Goal: Entertainment & Leisure: Consume media (video, audio)

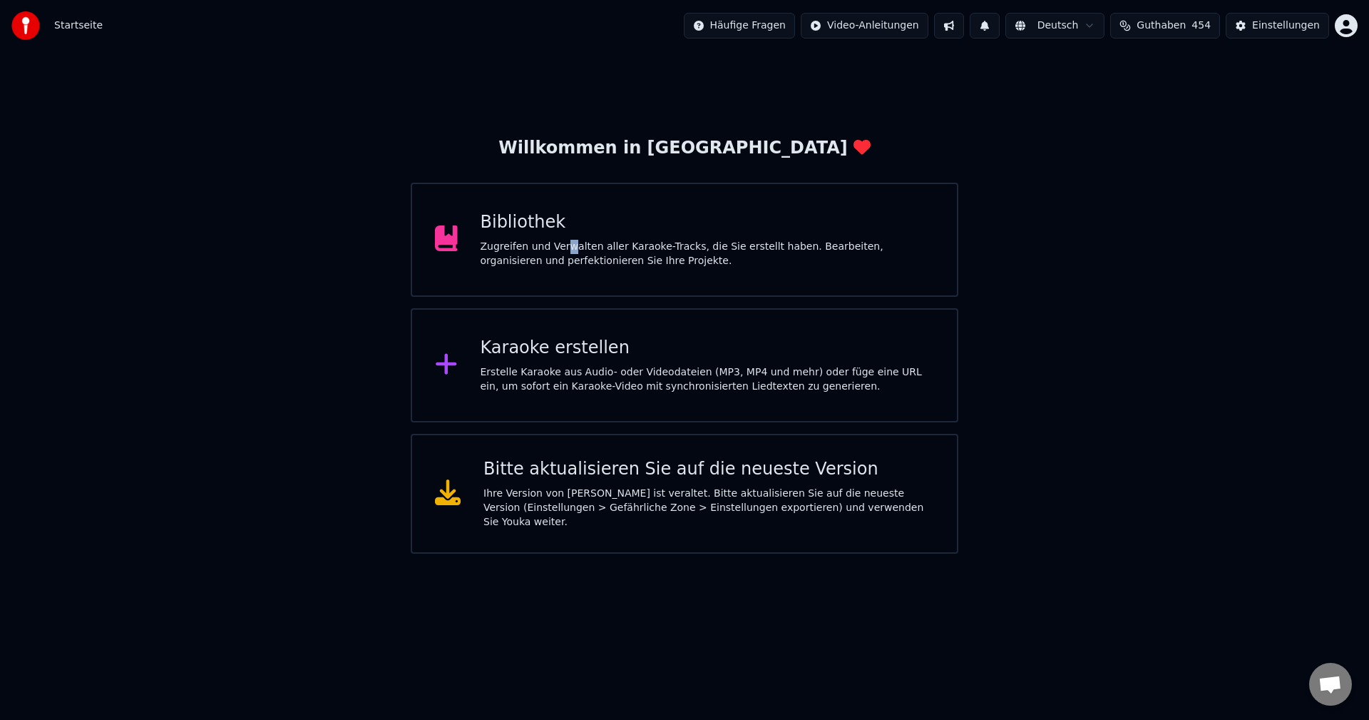
click at [563, 252] on div "Zugreifen und Verwalten aller Karaoke-Tracks, die Sie erstellt haben. Bearbeite…" at bounding box center [708, 254] width 454 height 29
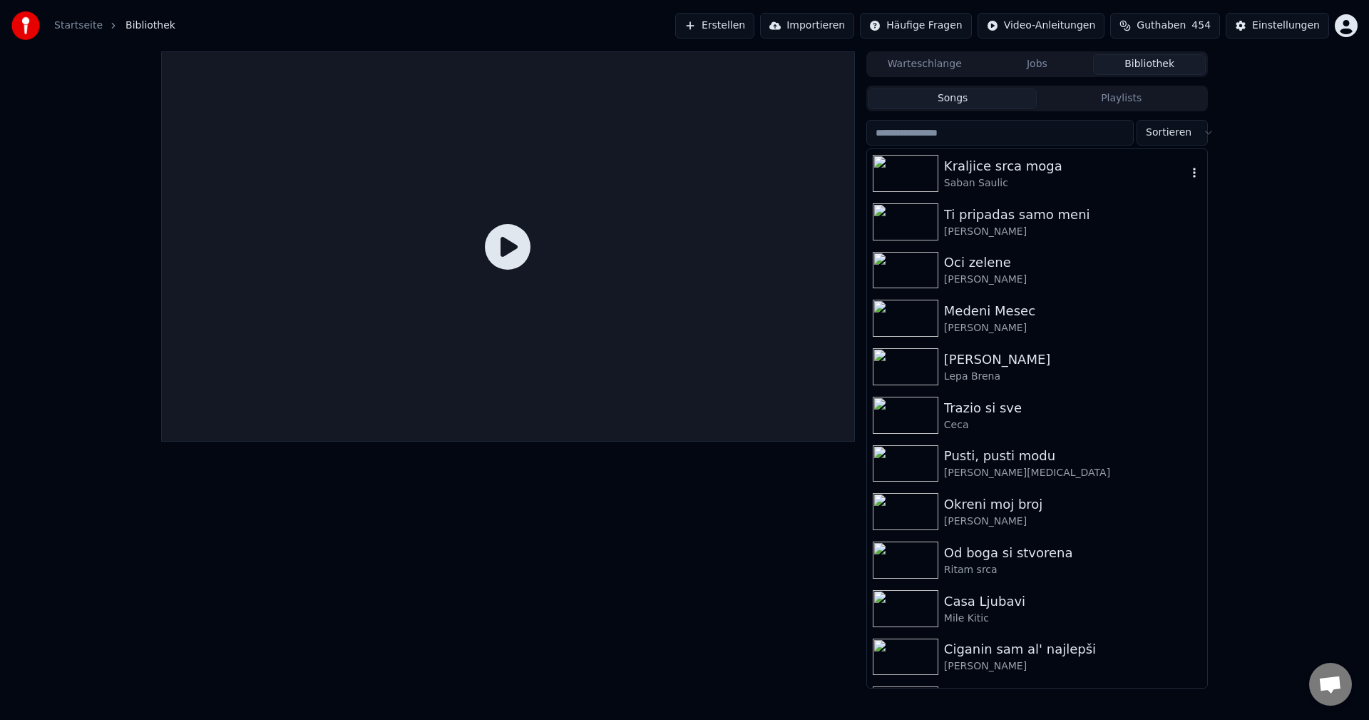
click at [913, 168] on img at bounding box center [906, 173] width 66 height 37
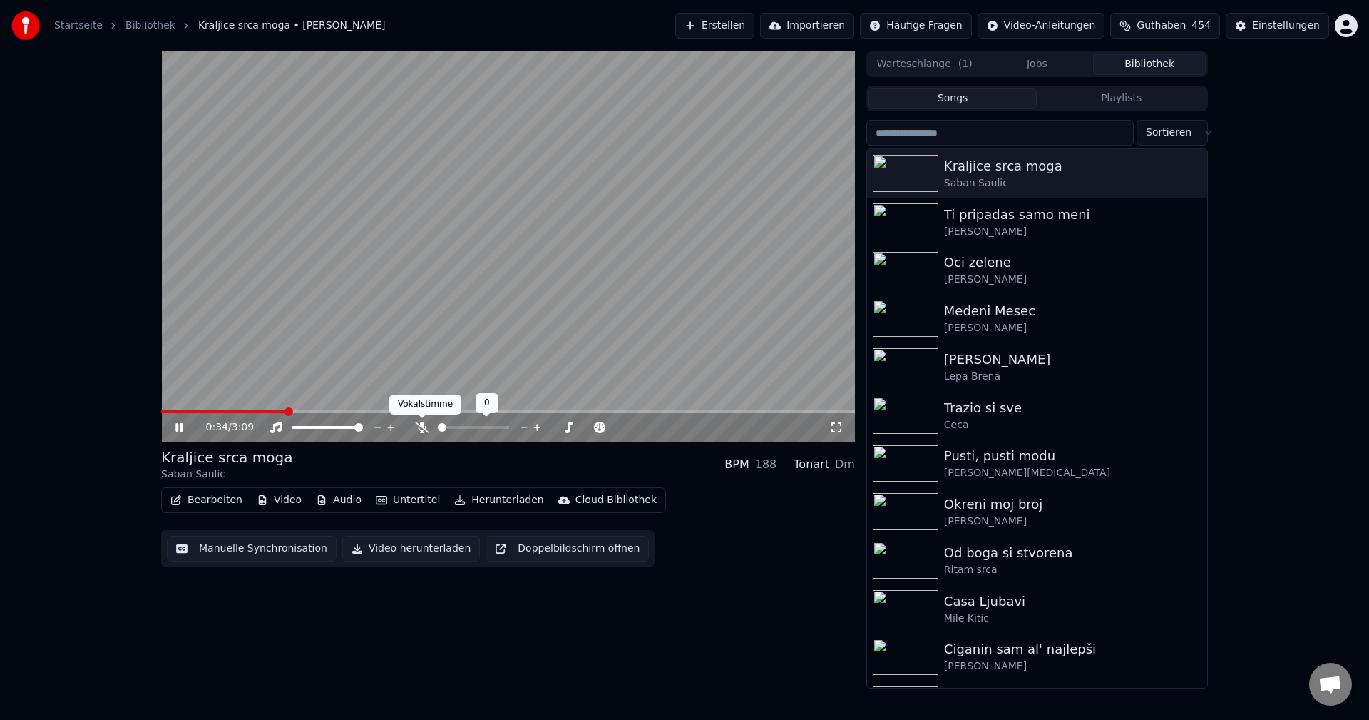
click at [419, 426] on icon at bounding box center [422, 426] width 14 height 11
click at [163, 412] on span at bounding box center [163, 411] width 4 height 3
click at [163, 411] on span at bounding box center [434, 411] width 547 height 3
click at [422, 426] on icon at bounding box center [422, 426] width 8 height 11
click at [170, 411] on span at bounding box center [262, 411] width 203 height 3
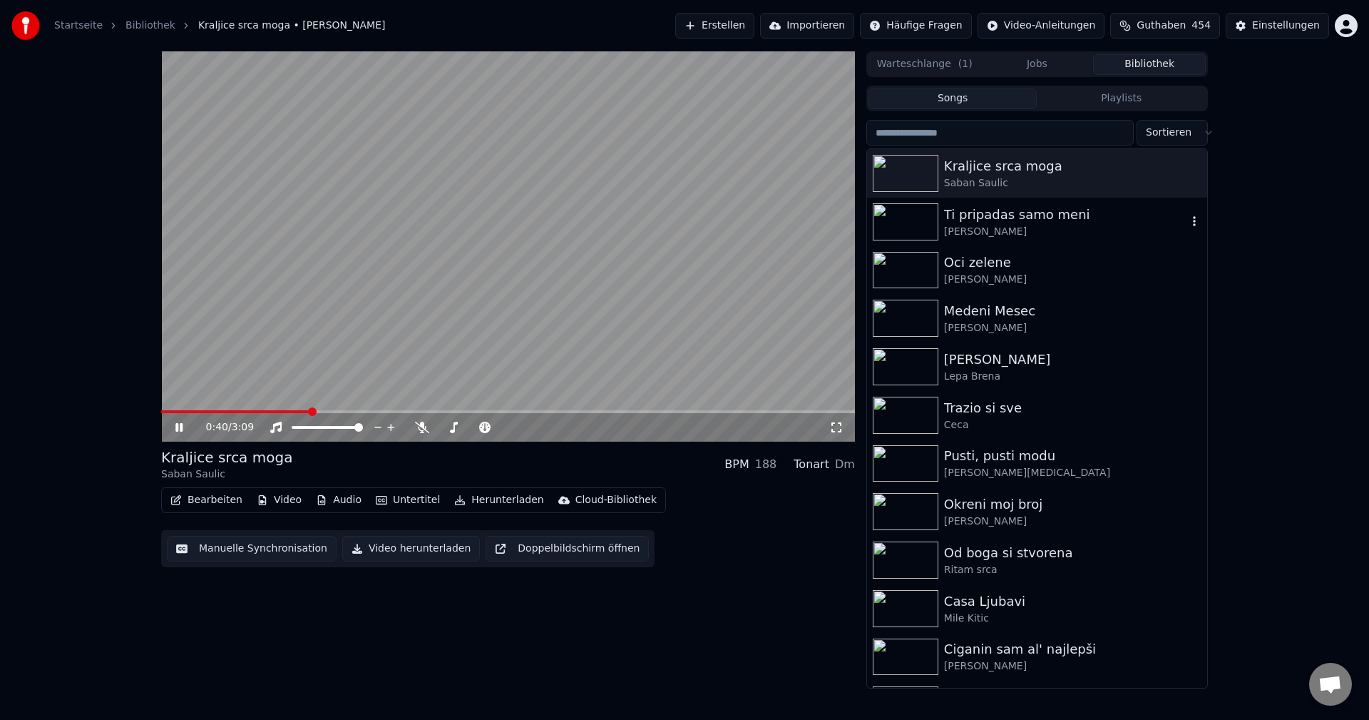
click at [914, 221] on img at bounding box center [906, 221] width 66 height 37
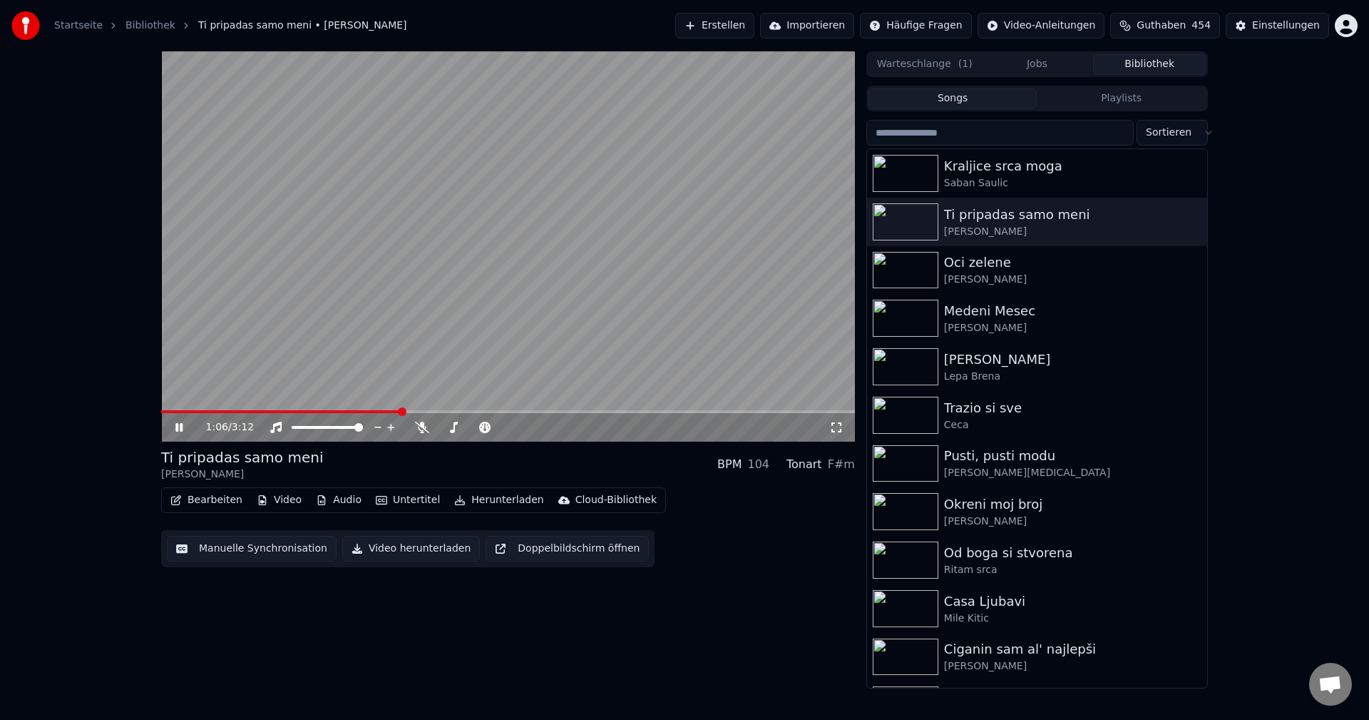
click at [185, 411] on span at bounding box center [281, 411] width 240 height 3
click at [223, 410] on span at bounding box center [508, 411] width 694 height 3
click at [217, 411] on span at bounding box center [222, 411] width 122 height 3
click at [925, 263] on img at bounding box center [906, 270] width 66 height 37
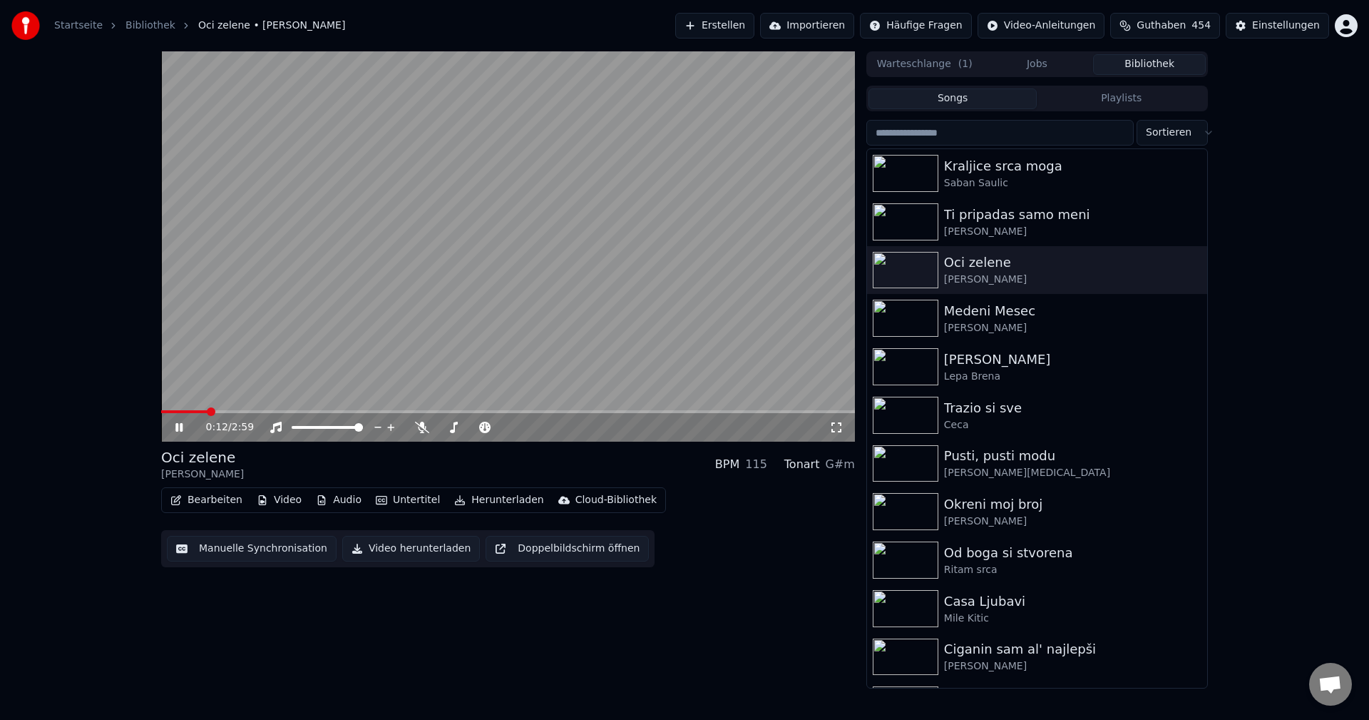
click at [207, 411] on span at bounding box center [184, 411] width 46 height 3
click at [208, 413] on span at bounding box center [267, 411] width 213 height 3
click at [217, 411] on span at bounding box center [237, 411] width 153 height 3
click at [901, 315] on img at bounding box center [906, 318] width 66 height 37
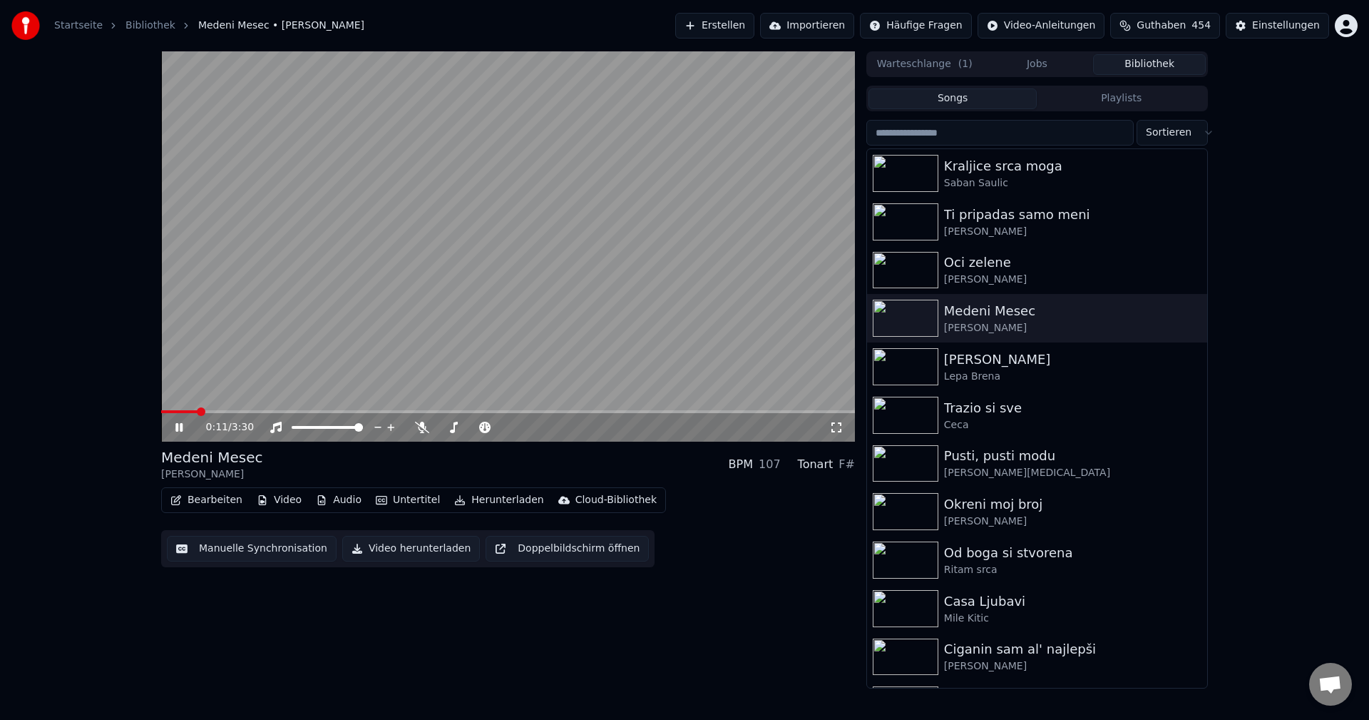
click at [196, 410] on span at bounding box center [179, 411] width 36 height 3
click at [196, 411] on span at bounding box center [232, 411] width 143 height 3
click at [217, 412] on span at bounding box center [229, 411] width 136 height 3
click at [207, 411] on span at bounding box center [397, 411] width 473 height 3
click at [207, 411] on span at bounding box center [265, 411] width 209 height 3
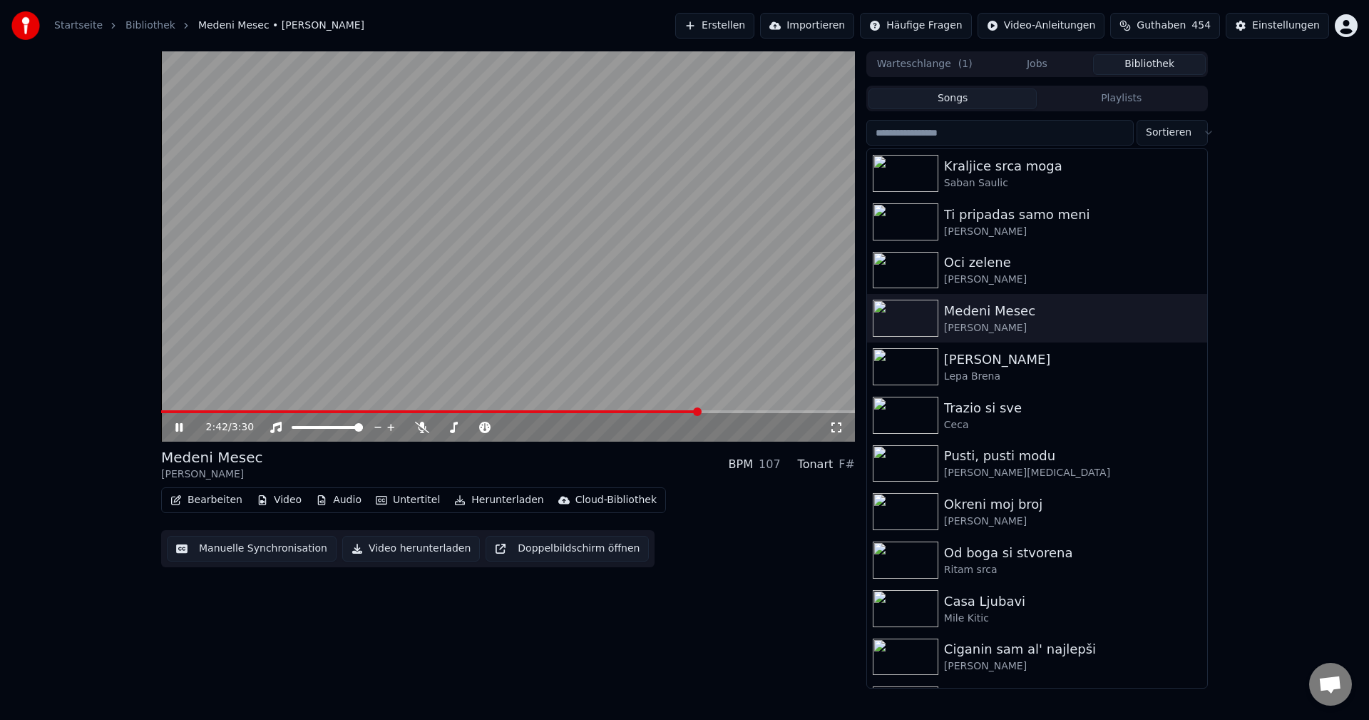
drag, startPoint x: 212, startPoint y: 409, endPoint x: 232, endPoint y: 409, distance: 20.0
click at [213, 409] on video at bounding box center [508, 246] width 694 height 390
click at [201, 411] on span at bounding box center [181, 411] width 40 height 3
drag, startPoint x: 382, startPoint y: 364, endPoint x: 472, endPoint y: 368, distance: 89.9
click at [384, 364] on video at bounding box center [508, 246] width 694 height 390
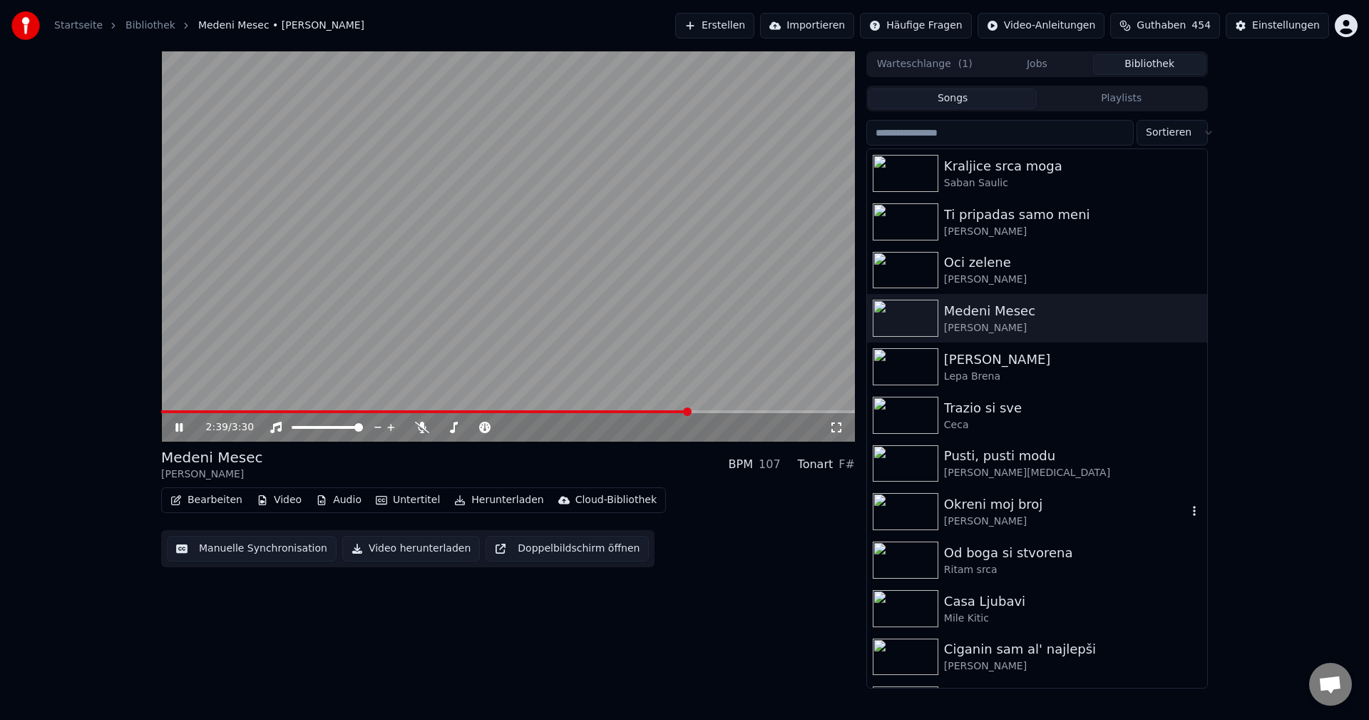
click at [906, 511] on img at bounding box center [906, 511] width 66 height 37
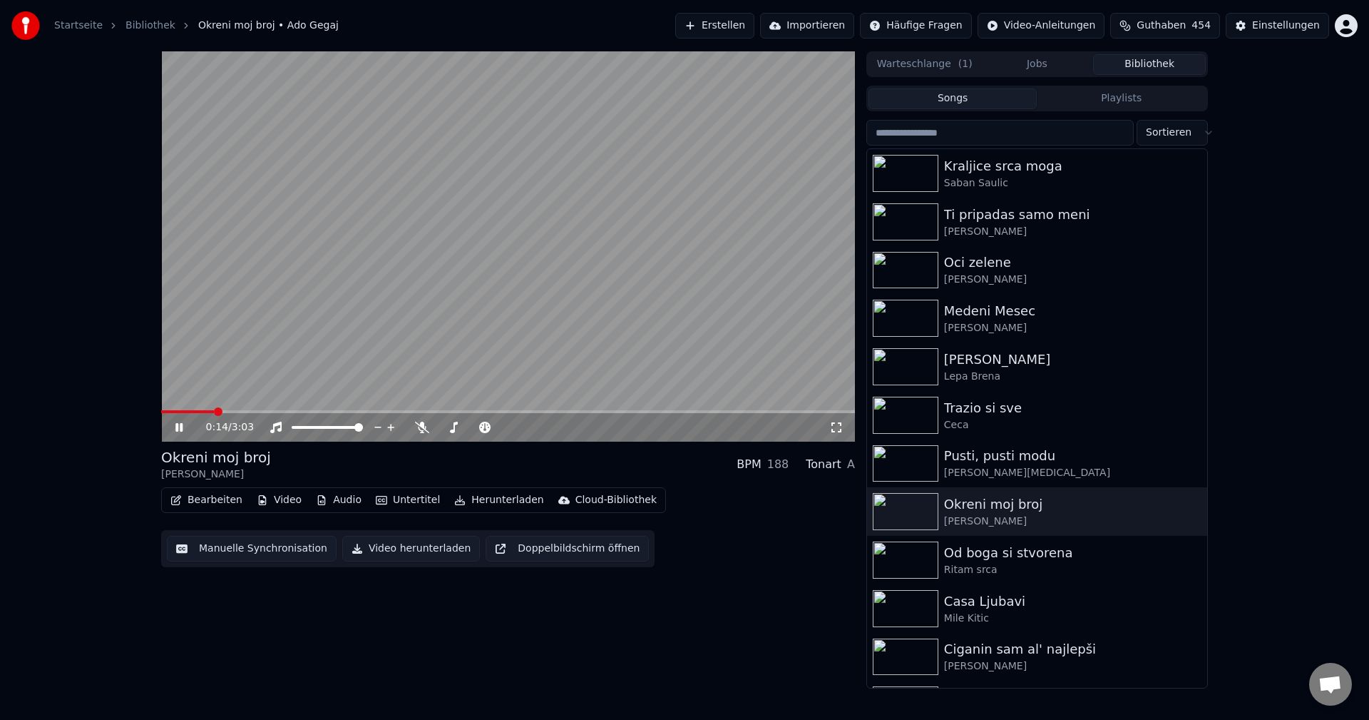
click at [213, 411] on span at bounding box center [187, 411] width 53 height 3
click at [895, 543] on img at bounding box center [906, 559] width 66 height 37
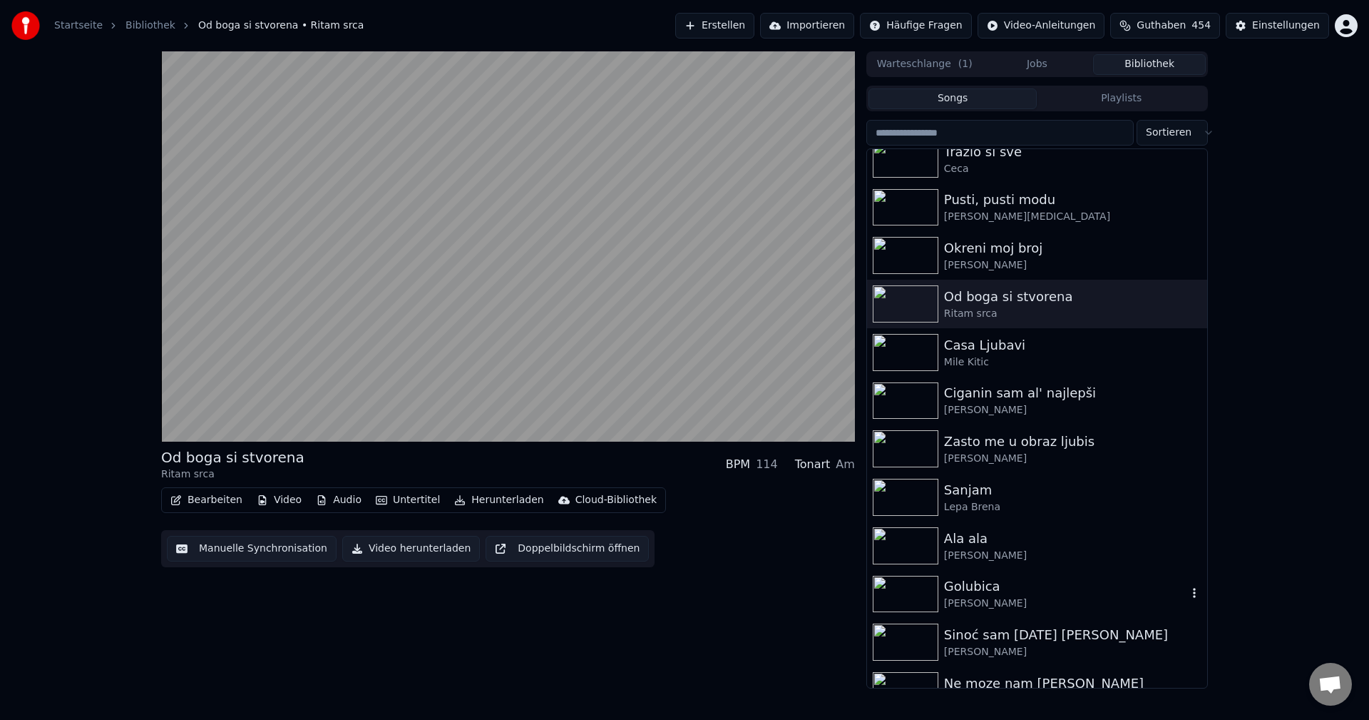
scroll to position [285, 0]
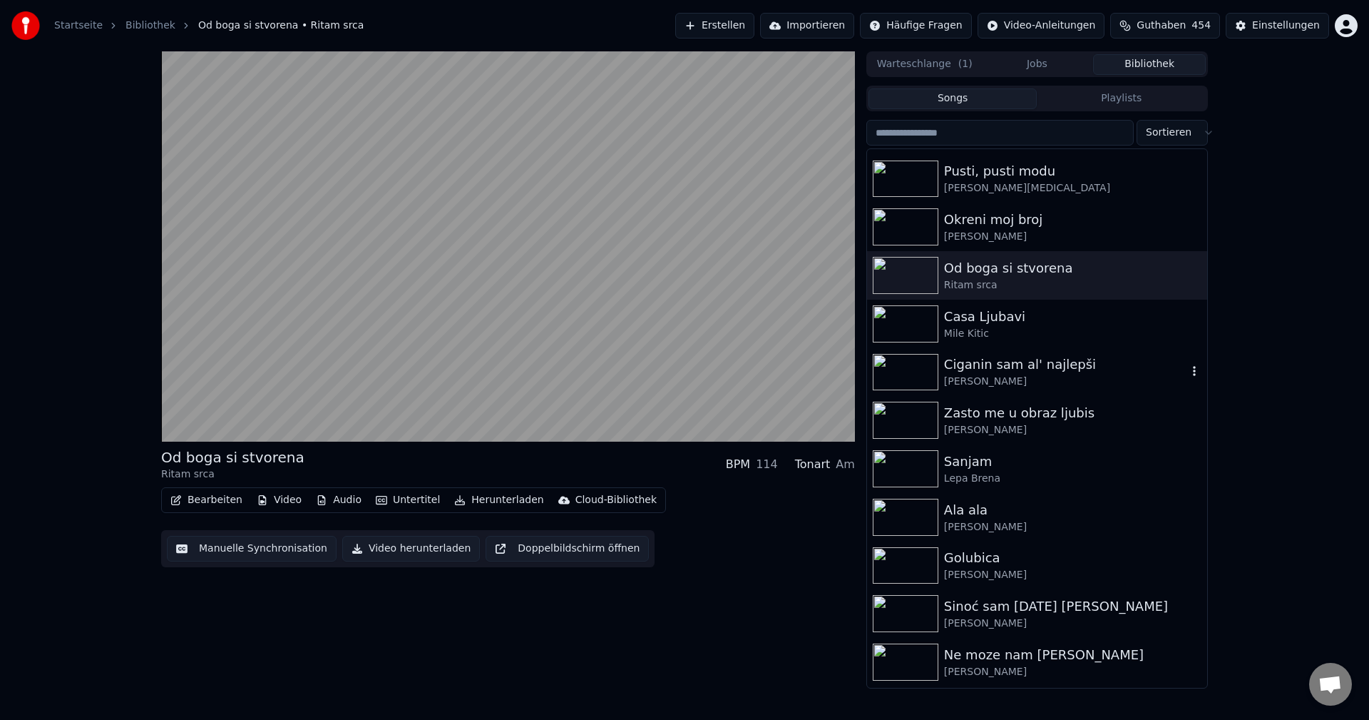
click at [906, 377] on img at bounding box center [906, 372] width 66 height 37
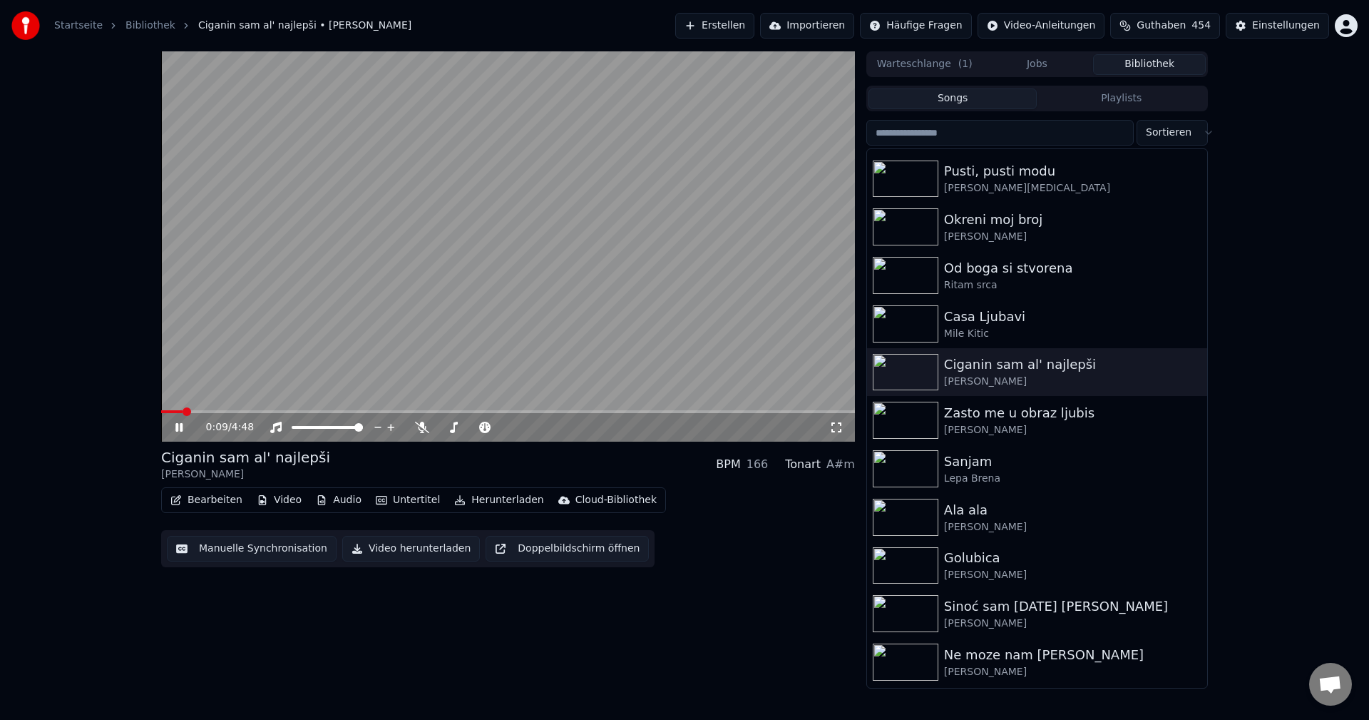
click at [183, 414] on span at bounding box center [187, 411] width 9 height 9
click at [163, 410] on span at bounding box center [162, 411] width 2 height 3
click at [170, 411] on span at bounding box center [254, 411] width 187 height 3
click at [161, 408] on span at bounding box center [165, 411] width 9 height 9
click at [163, 411] on span at bounding box center [162, 411] width 2 height 3
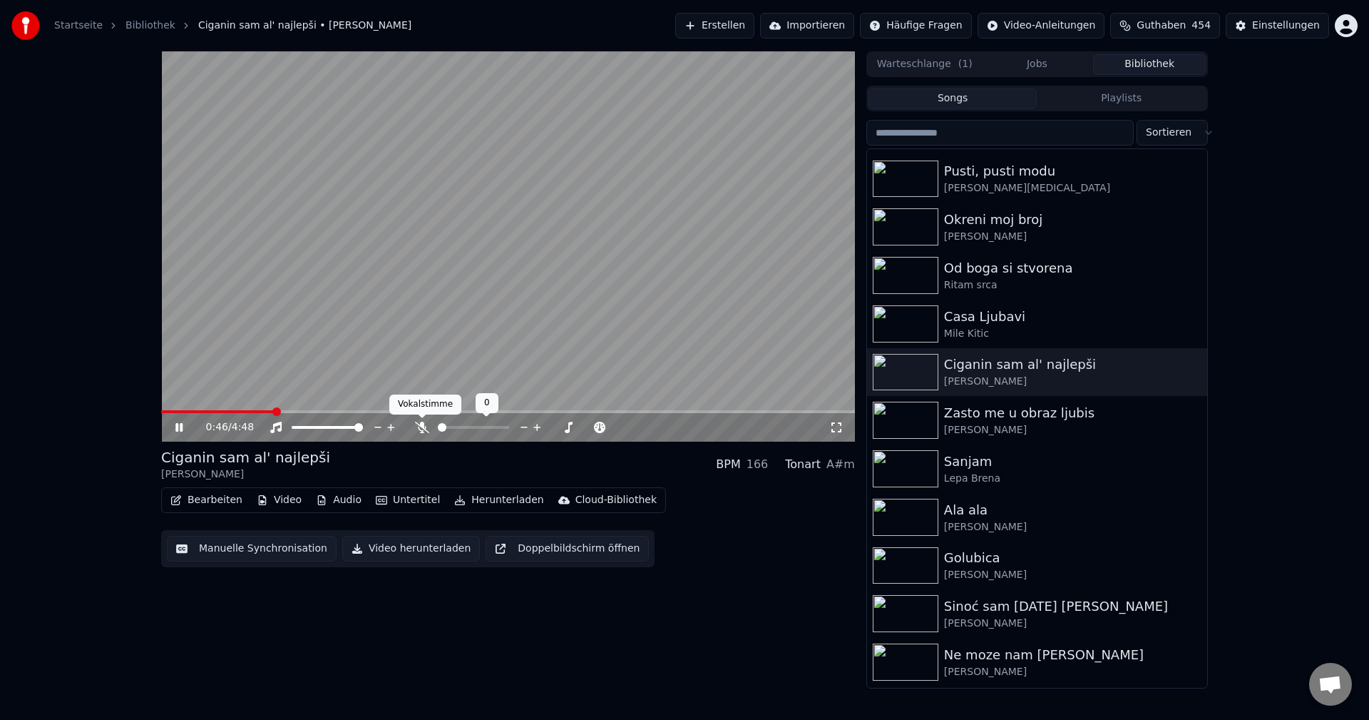
drag, startPoint x: 425, startPoint y: 426, endPoint x: 374, endPoint y: 424, distance: 51.4
click at [424, 425] on icon at bounding box center [422, 426] width 14 height 11
click at [163, 410] on span at bounding box center [162, 411] width 2 height 3
click at [188, 411] on span at bounding box center [180, 411] width 39 height 3
click at [178, 410] on span at bounding box center [169, 411] width 17 height 3
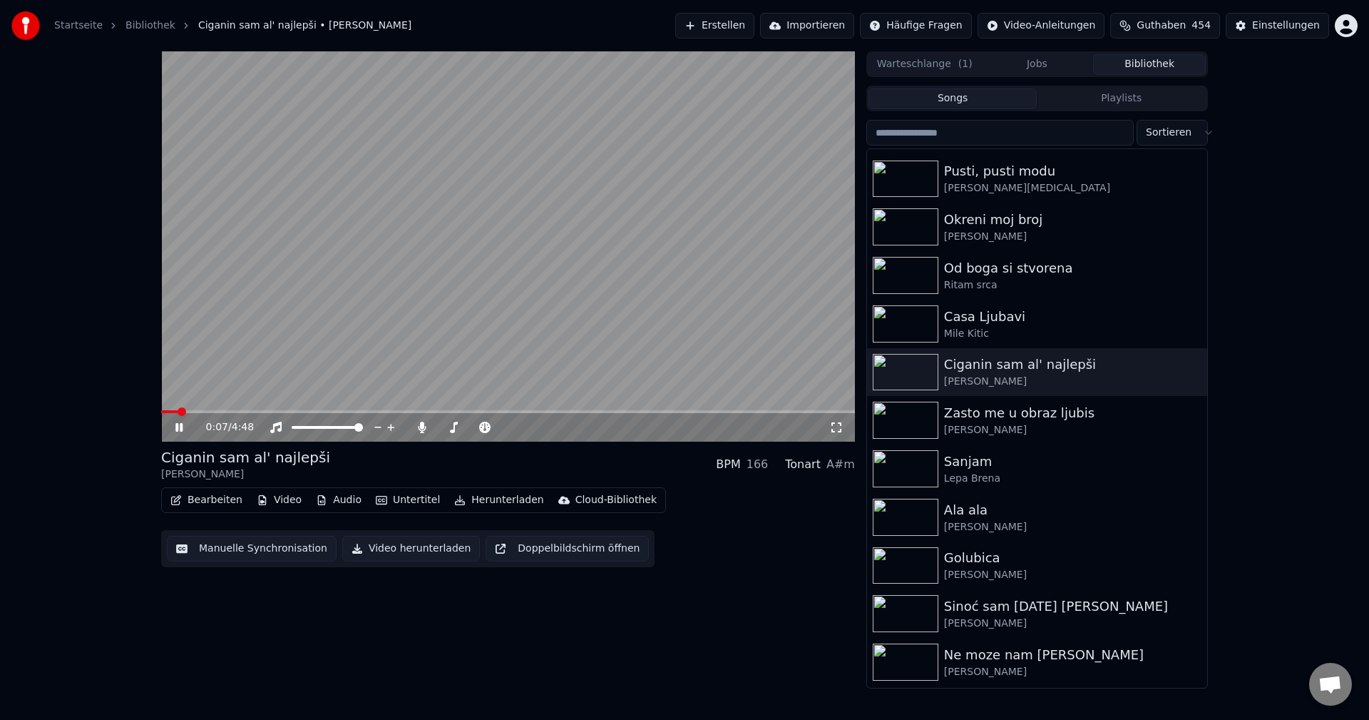
click at [171, 411] on span at bounding box center [169, 411] width 17 height 3
click at [164, 411] on span at bounding box center [213, 411] width 104 height 3
drag, startPoint x: 421, startPoint y: 426, endPoint x: 409, endPoint y: 426, distance: 12.1
click at [421, 426] on icon at bounding box center [422, 426] width 8 height 11
click at [166, 416] on span at bounding box center [170, 411] width 9 height 9
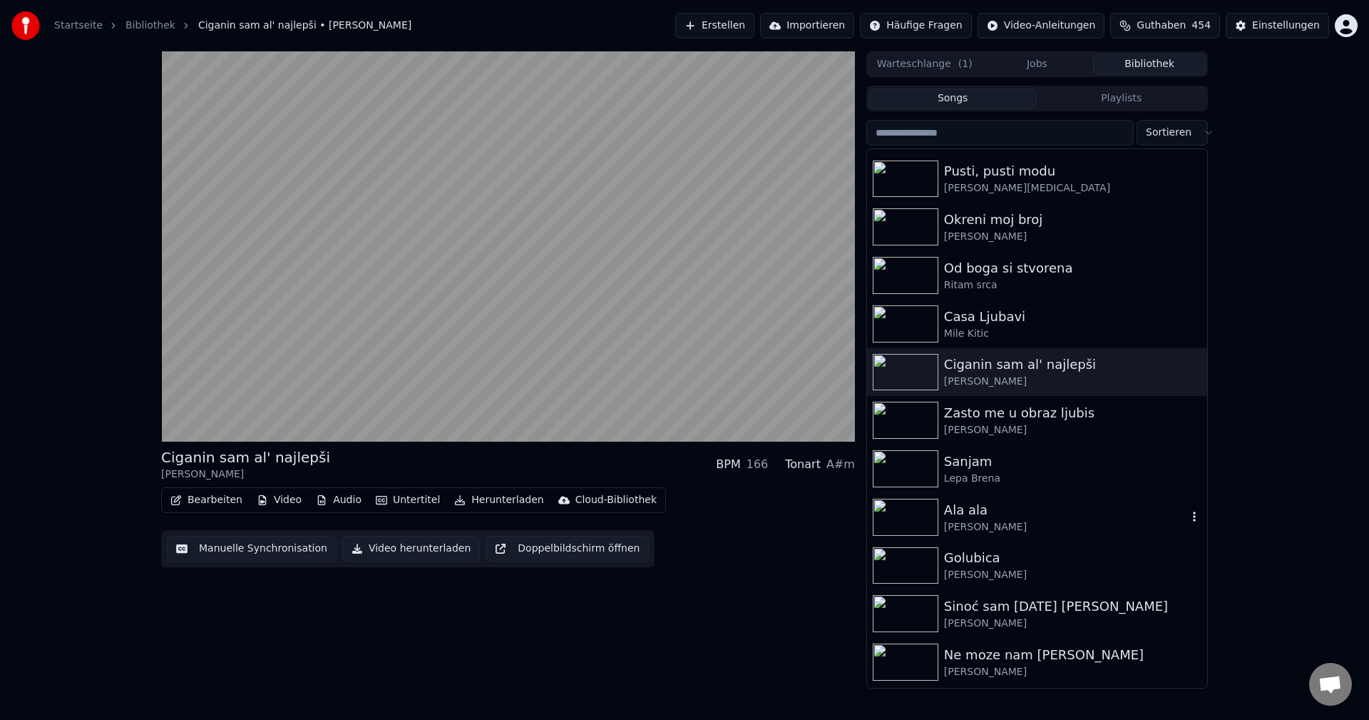
click at [901, 511] on img at bounding box center [906, 516] width 66 height 37
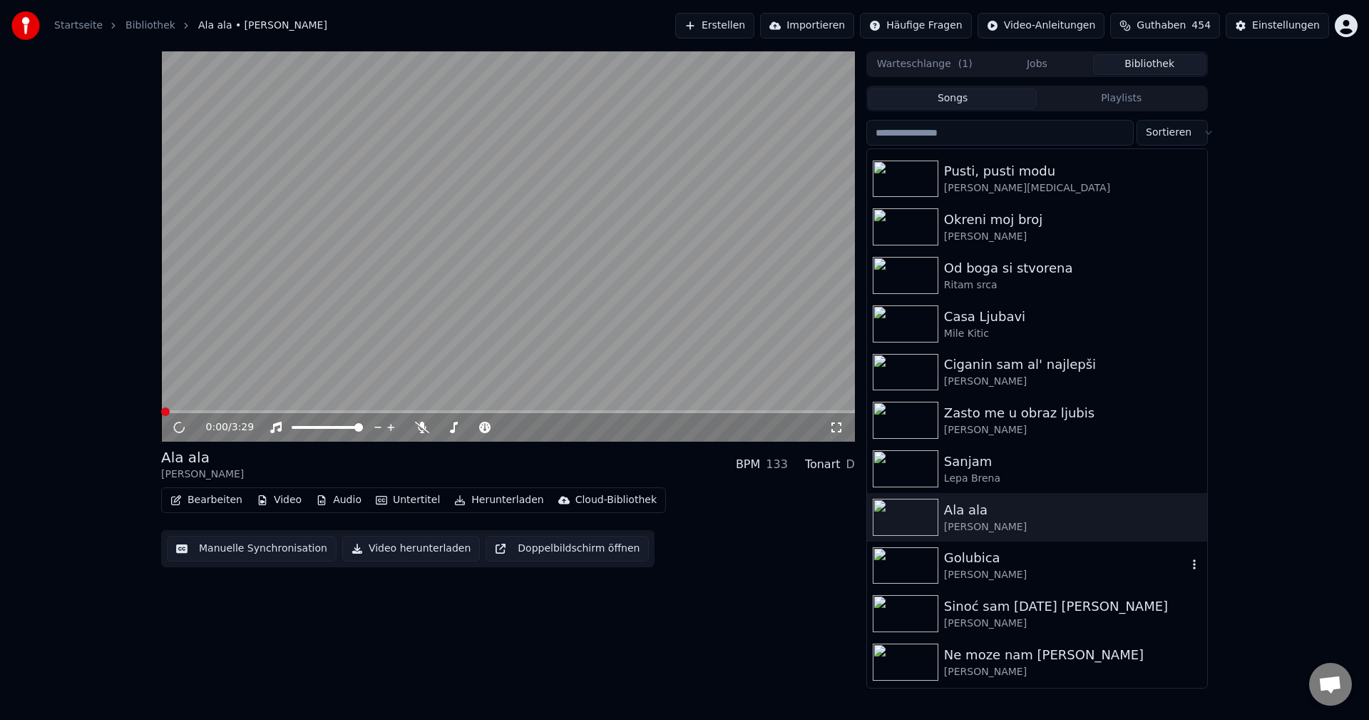
click at [910, 560] on img at bounding box center [906, 565] width 66 height 37
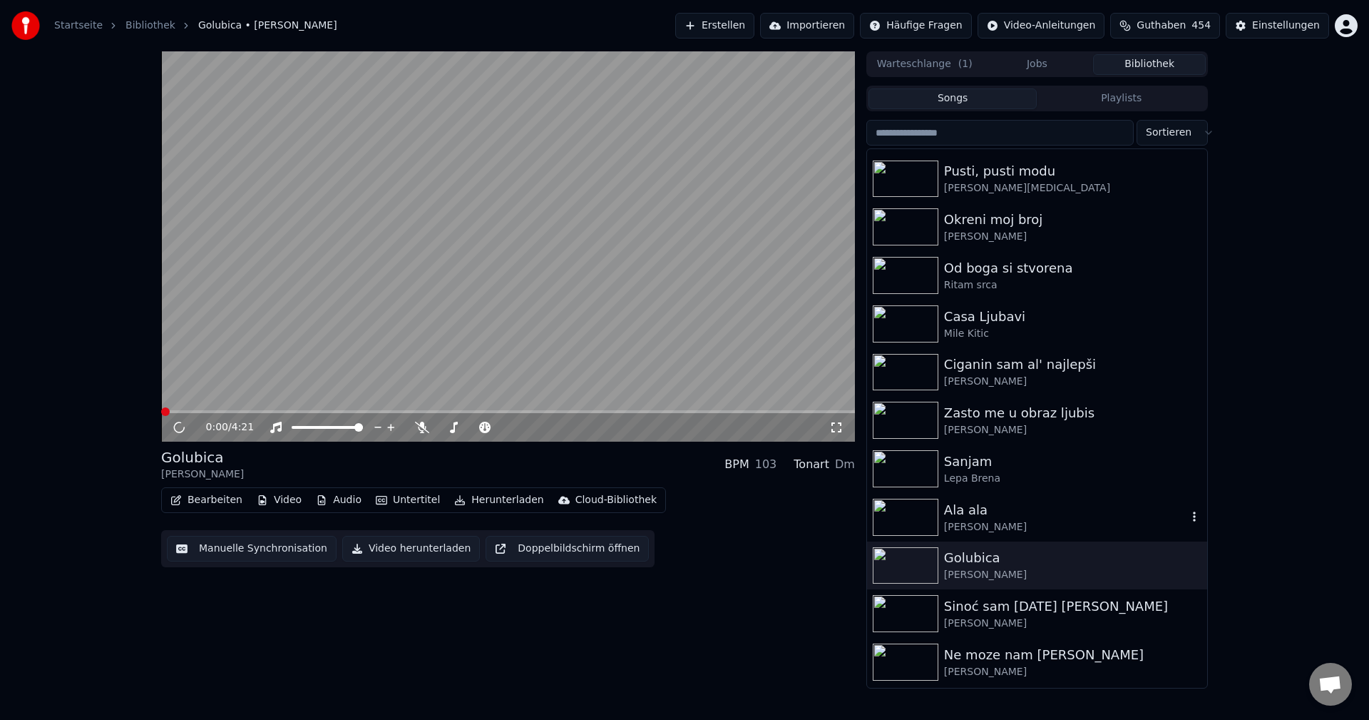
scroll to position [499, 0]
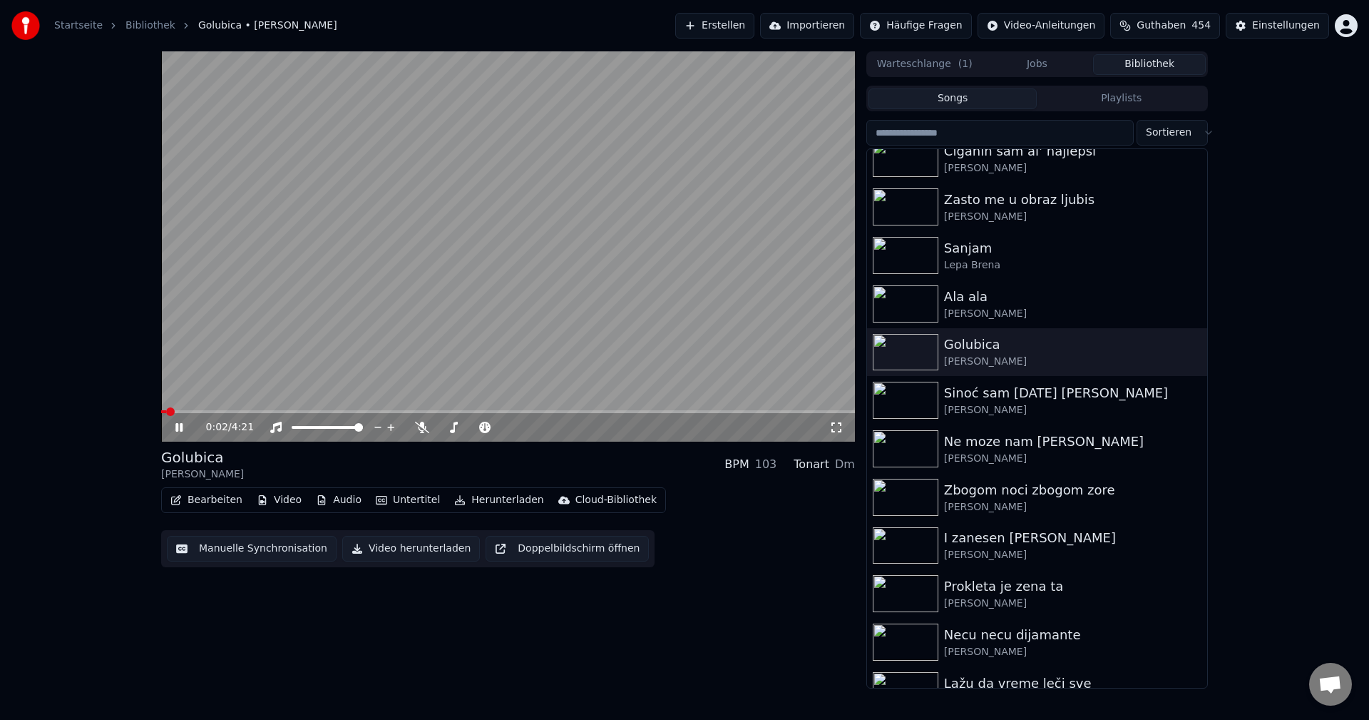
click at [166, 411] on span at bounding box center [163, 411] width 5 height 3
click at [417, 426] on icon at bounding box center [422, 426] width 14 height 11
drag, startPoint x: 426, startPoint y: 429, endPoint x: 653, endPoint y: 427, distance: 226.8
click at [426, 429] on icon at bounding box center [422, 426] width 14 height 11
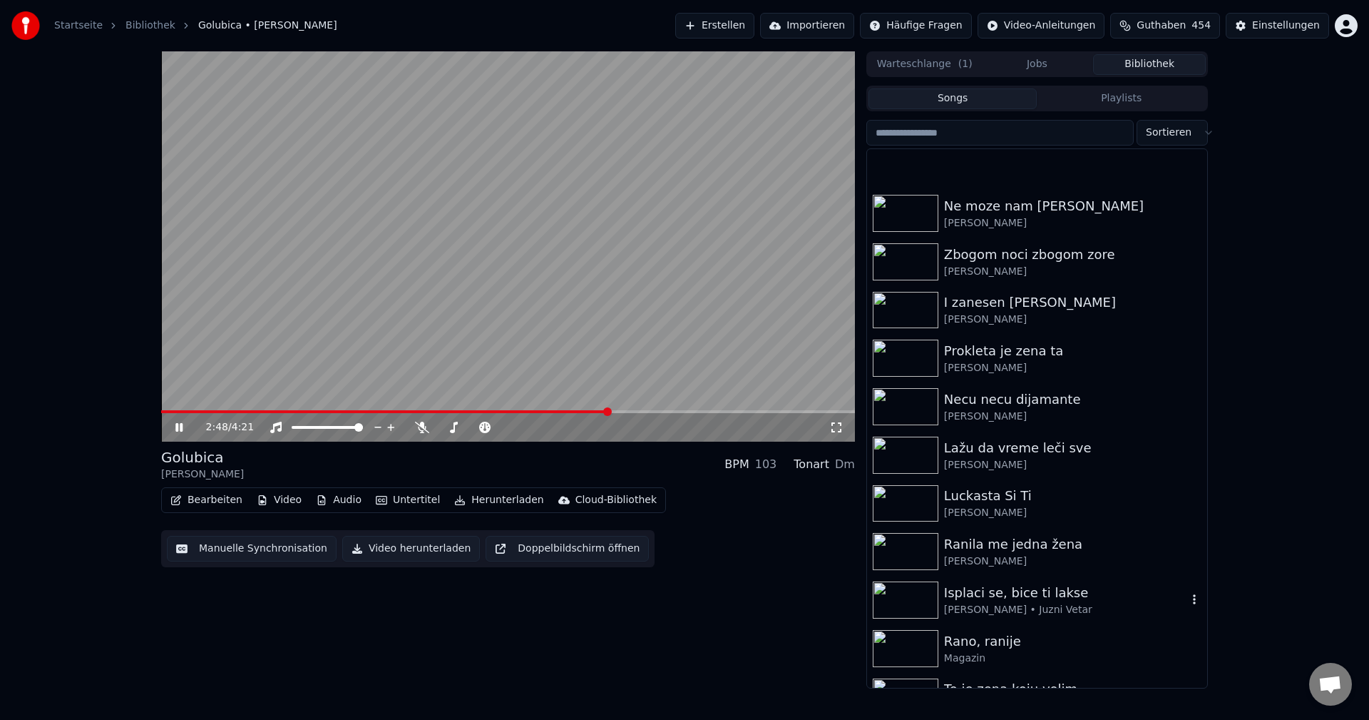
scroll to position [784, 0]
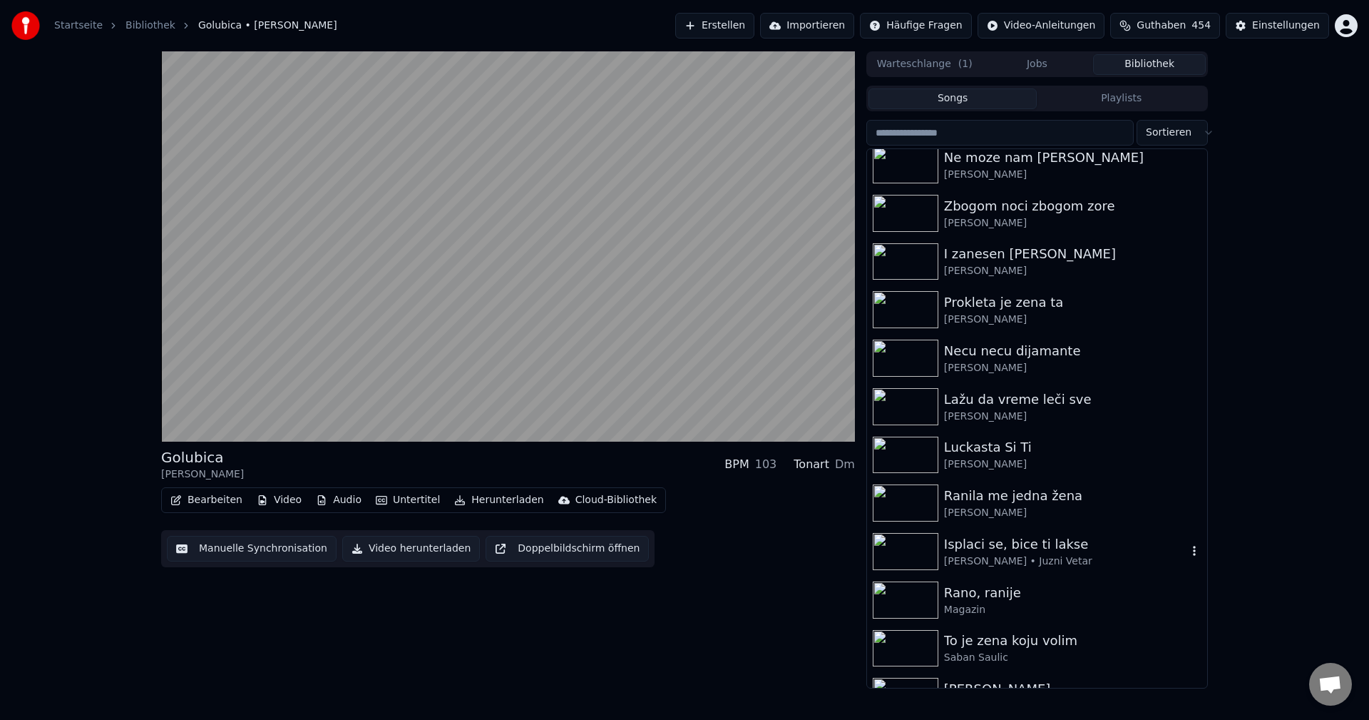
click at [925, 539] on img at bounding box center [906, 551] width 66 height 37
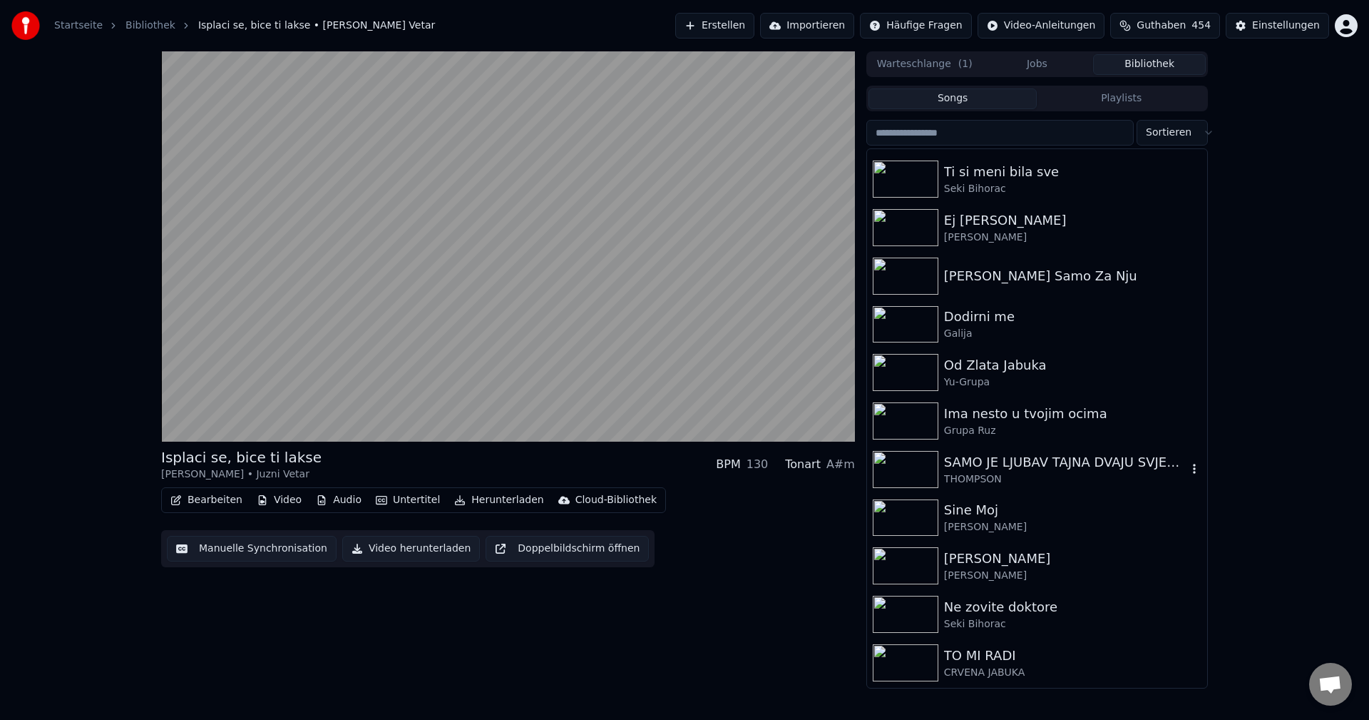
scroll to position [1498, 0]
click at [913, 311] on img at bounding box center [906, 323] width 66 height 37
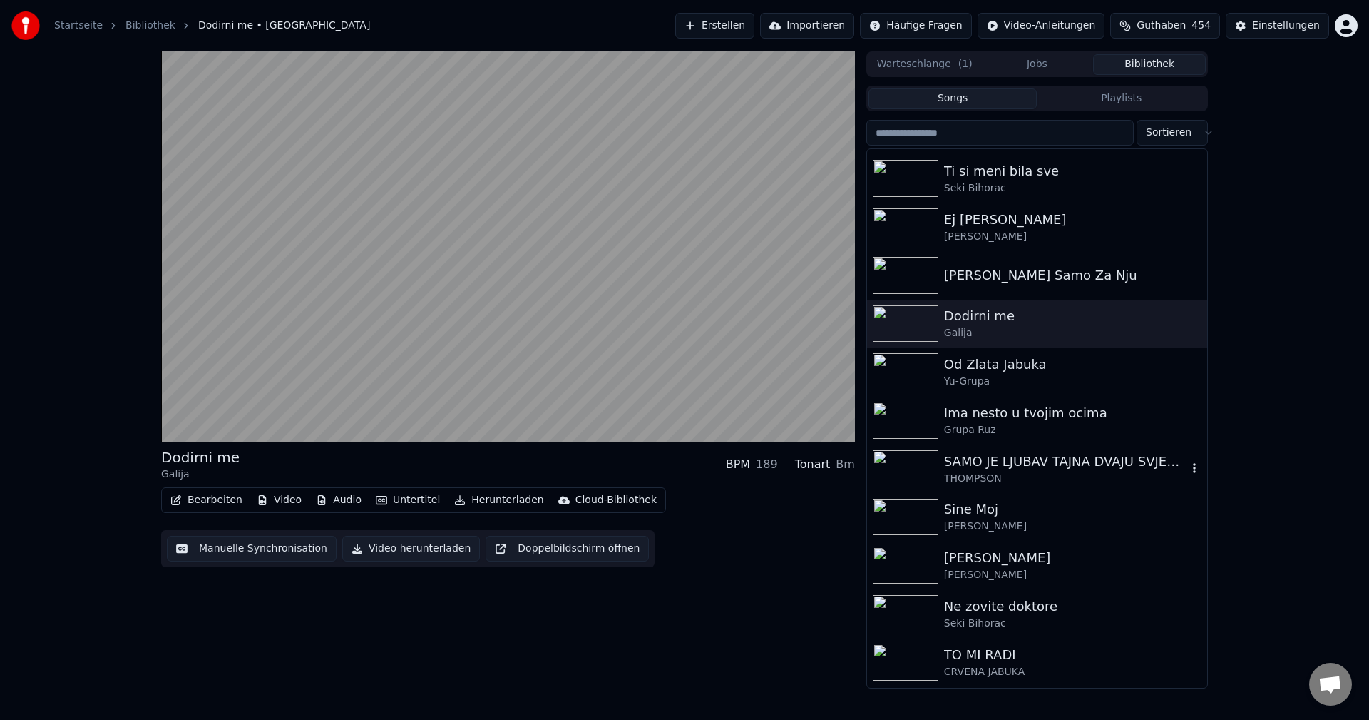
click at [918, 462] on img at bounding box center [906, 468] width 66 height 37
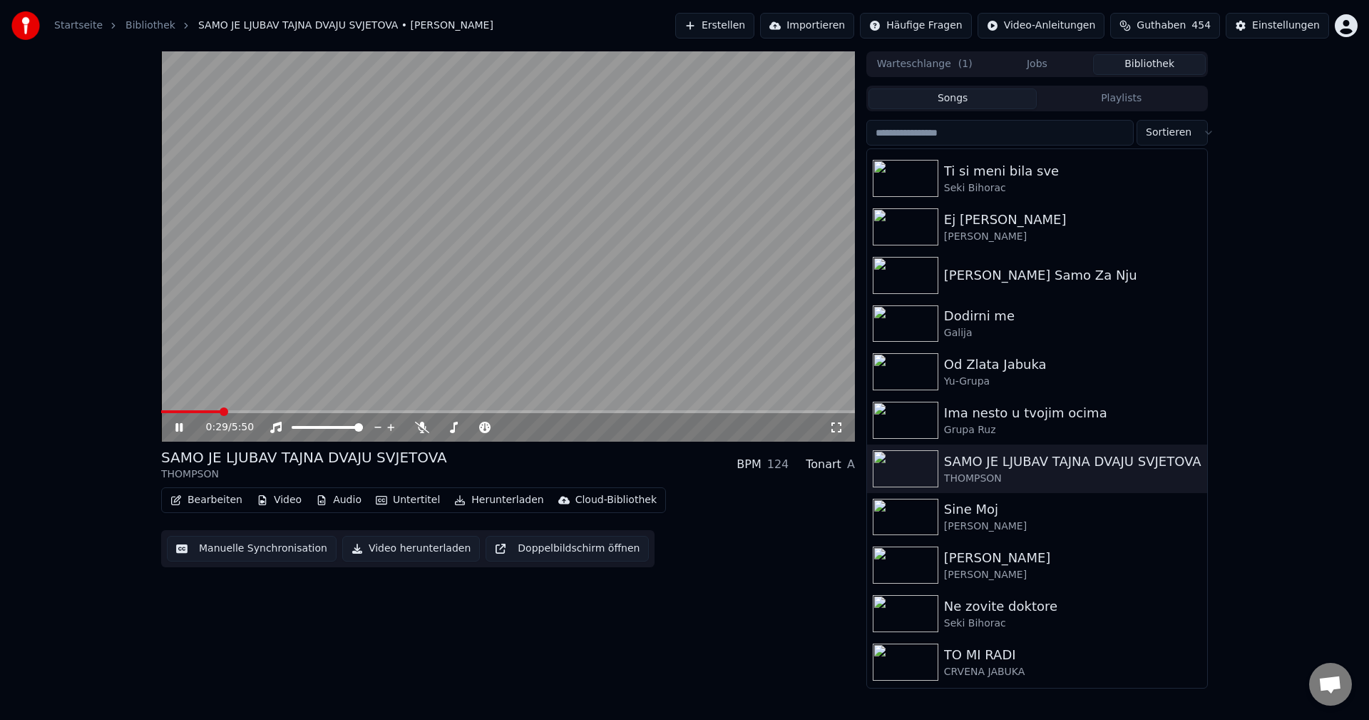
click at [163, 411] on span at bounding box center [190, 411] width 59 height 3
click at [168, 411] on span at bounding box center [235, 411] width 149 height 3
click at [162, 412] on span at bounding box center [406, 411] width 491 height 3
click at [913, 508] on img at bounding box center [906, 516] width 66 height 37
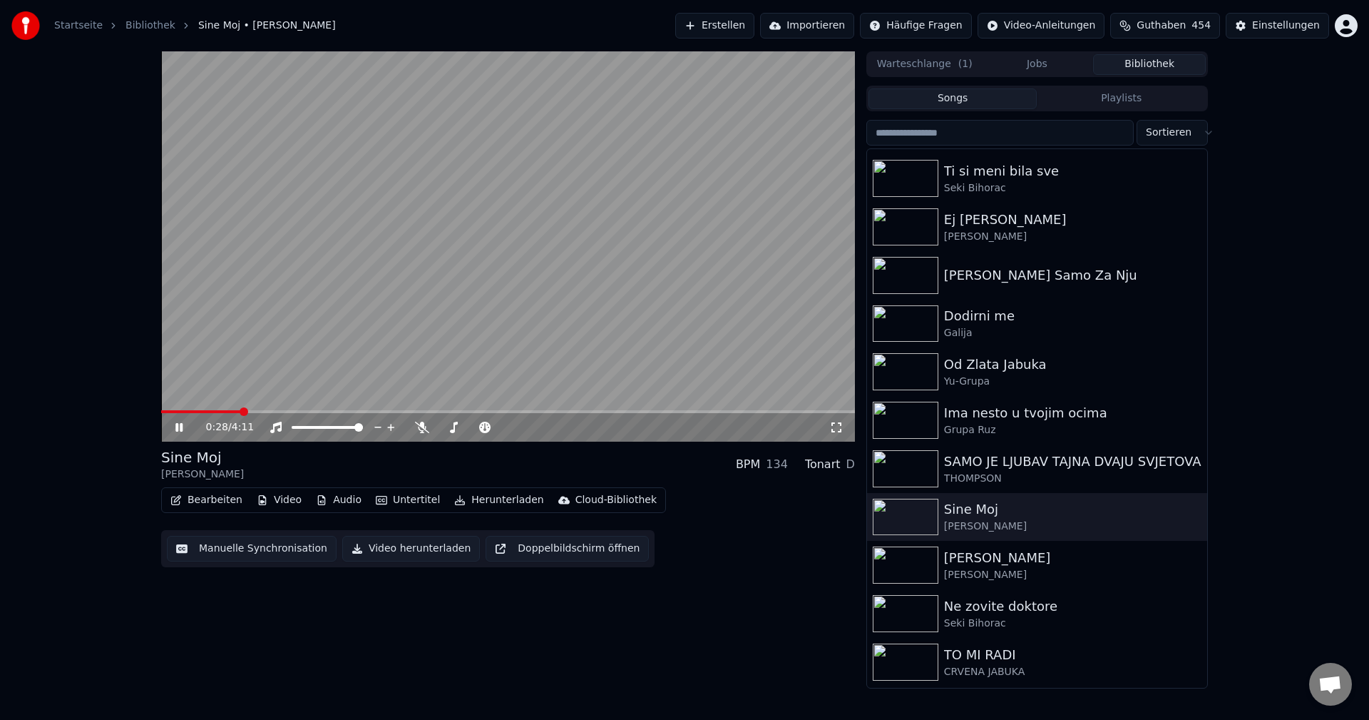
click at [185, 412] on span at bounding box center [200, 411] width 79 height 3
click at [165, 411] on span at bounding box center [164, 411] width 6 height 3
click at [203, 412] on span at bounding box center [181, 411] width 41 height 3
click at [188, 410] on span at bounding box center [328, 411] width 334 height 3
click at [189, 407] on video at bounding box center [508, 246] width 694 height 390
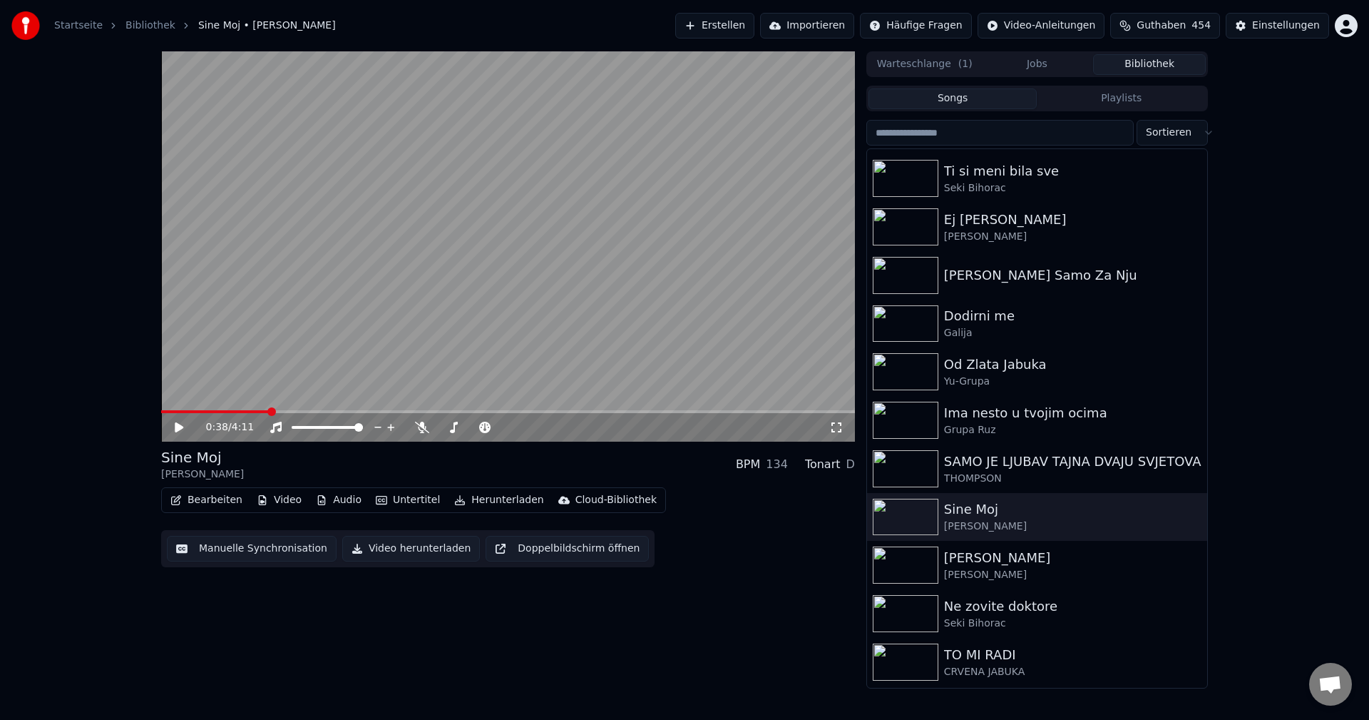
click at [192, 414] on div "0:38 / 4:11" at bounding box center [508, 427] width 694 height 29
click at [193, 409] on video at bounding box center [508, 246] width 694 height 390
drag, startPoint x: 330, startPoint y: 358, endPoint x: 368, endPoint y: 363, distance: 38.1
click at [331, 357] on video at bounding box center [508, 246] width 694 height 390
click at [194, 410] on span at bounding box center [178, 411] width 34 height 3
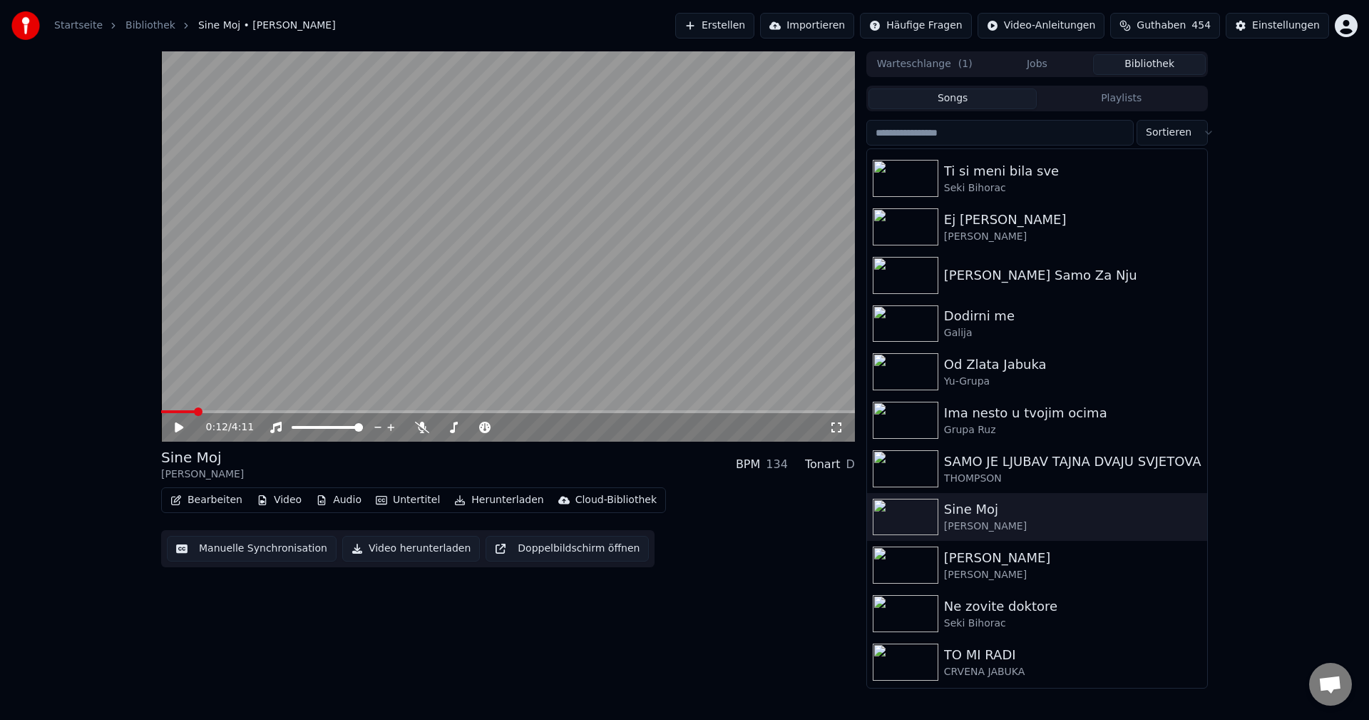
drag, startPoint x: 428, startPoint y: 327, endPoint x: 608, endPoint y: 346, distance: 180.7
click at [434, 328] on video at bounding box center [508, 246] width 694 height 390
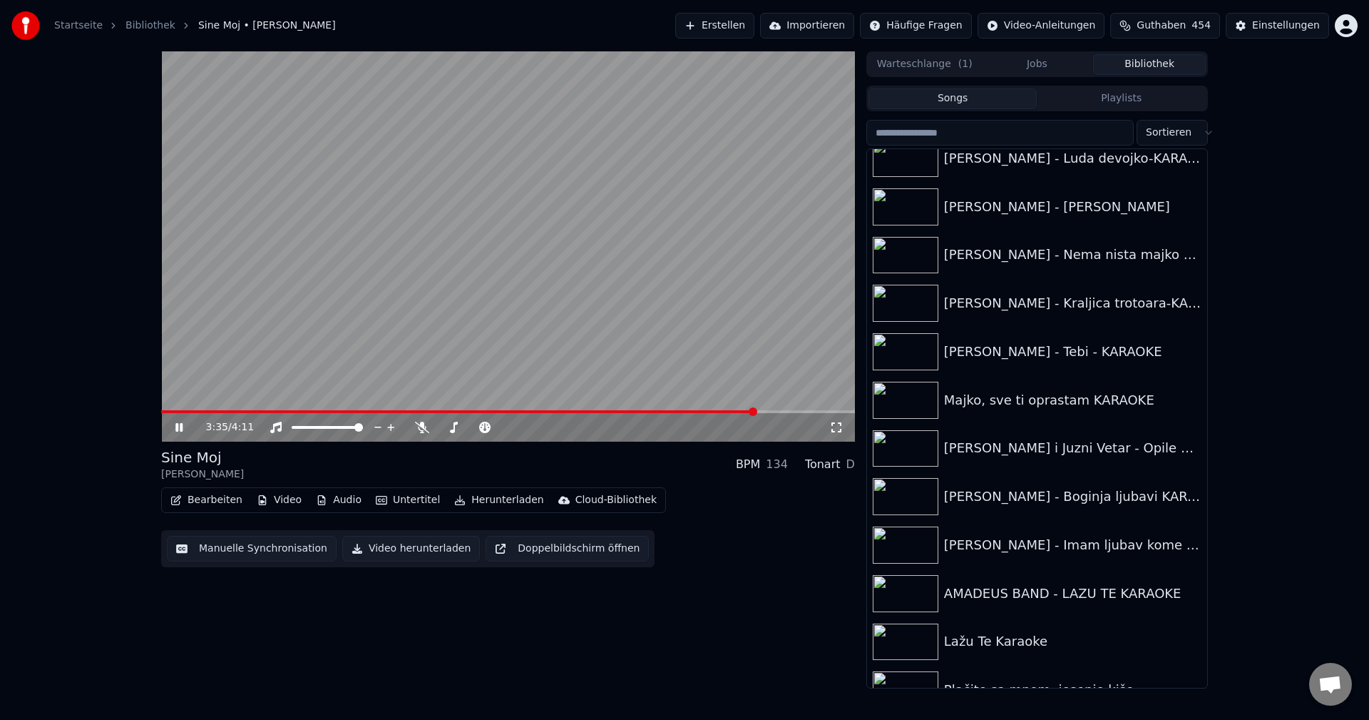
scroll to position [17498, 0]
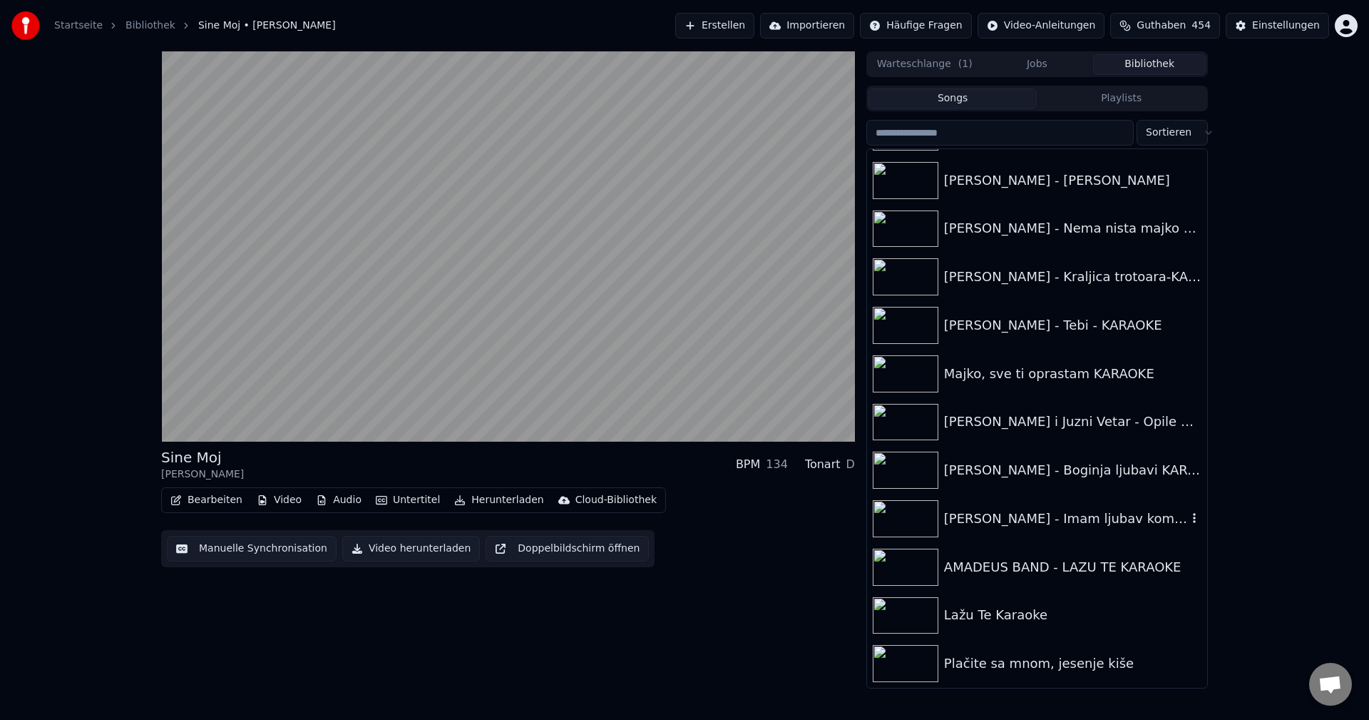
click at [912, 516] on img at bounding box center [906, 518] width 66 height 37
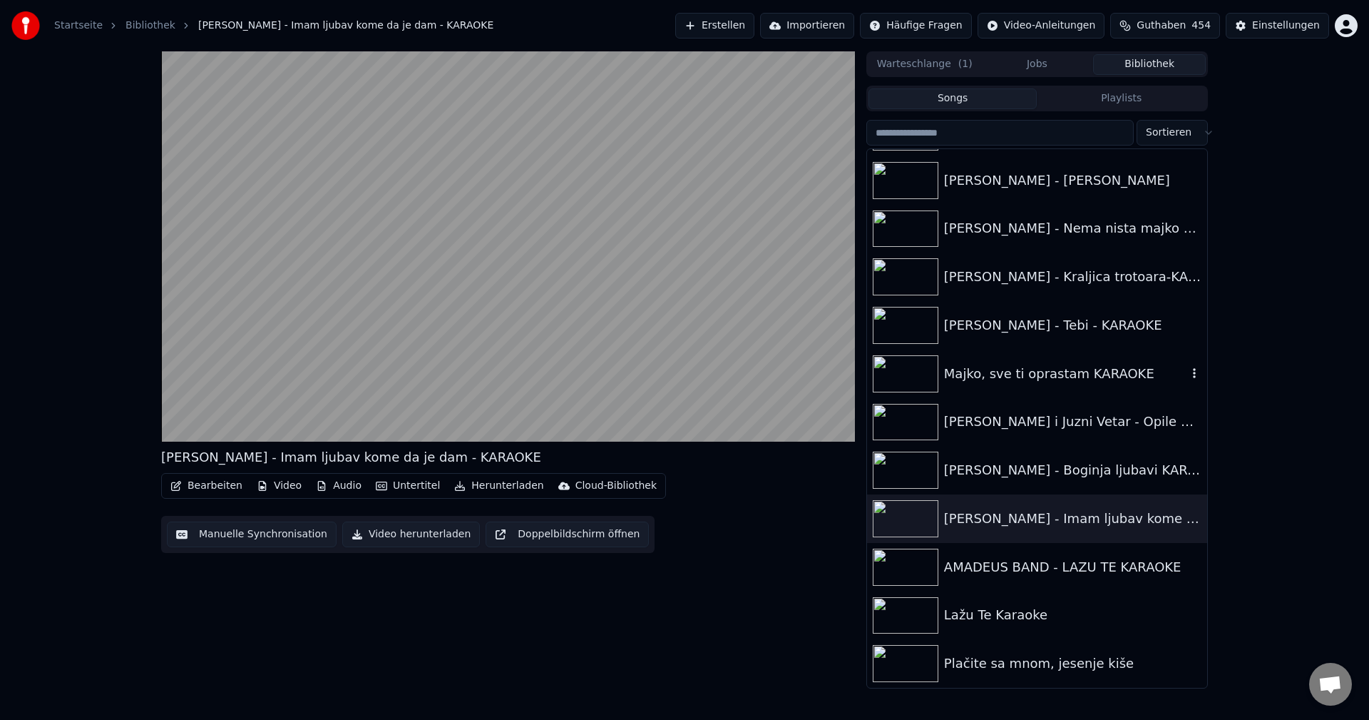
click at [912, 373] on img at bounding box center [906, 373] width 66 height 37
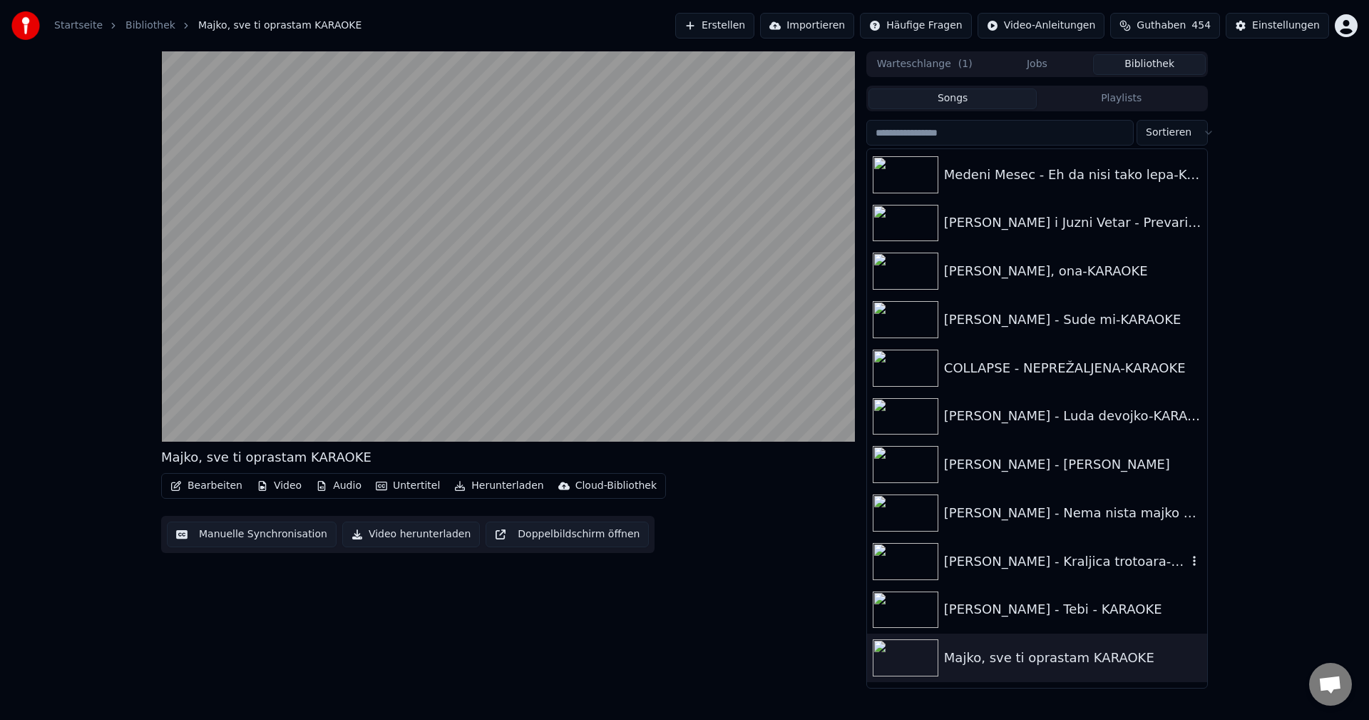
scroll to position [17142, 0]
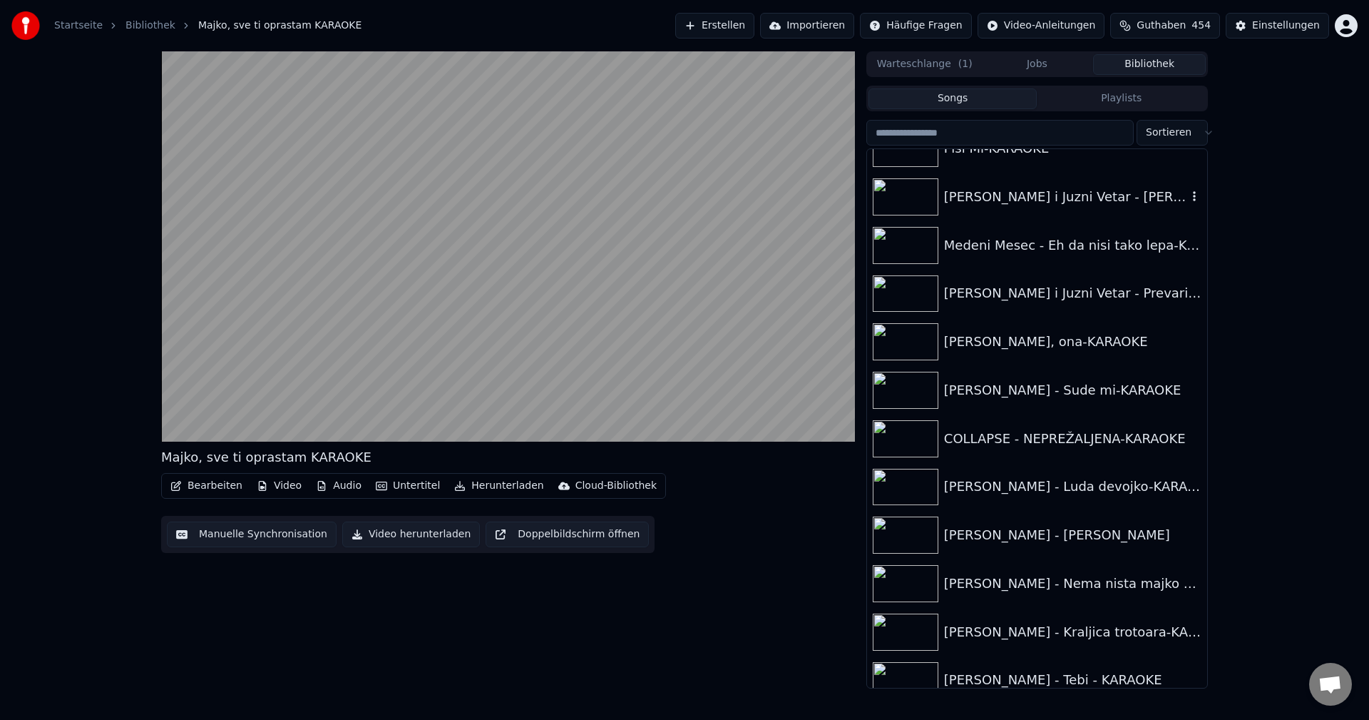
click at [894, 195] on img at bounding box center [906, 196] width 66 height 37
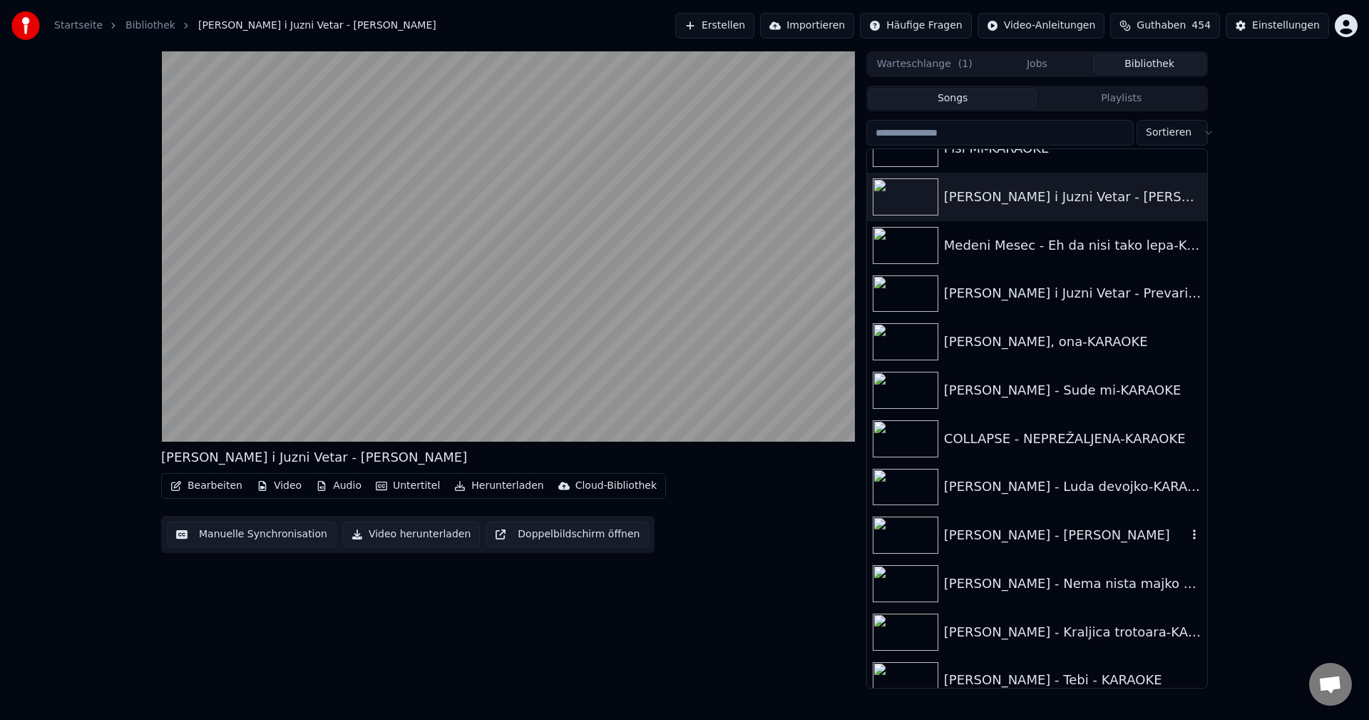
scroll to position [16857, 0]
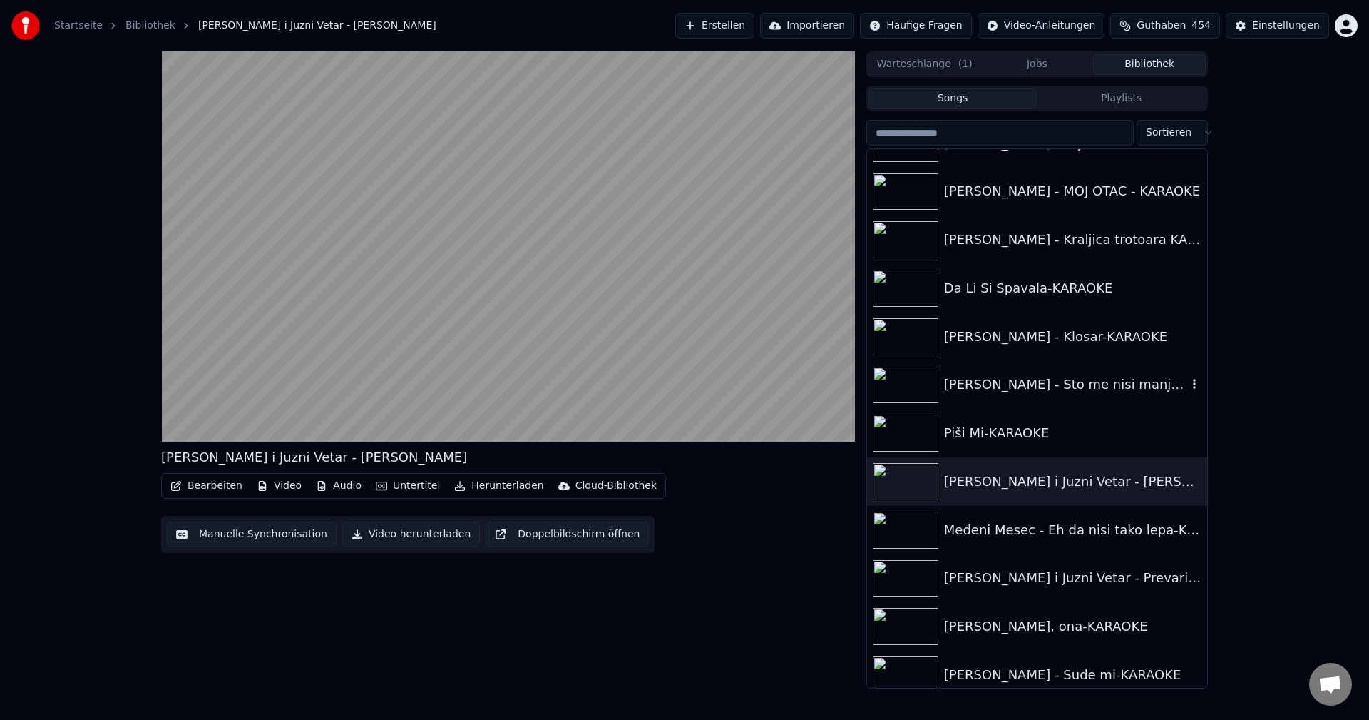
drag, startPoint x: 904, startPoint y: 375, endPoint x: 1028, endPoint y: 388, distance: 124.7
click at [904, 375] on img at bounding box center [906, 385] width 66 height 37
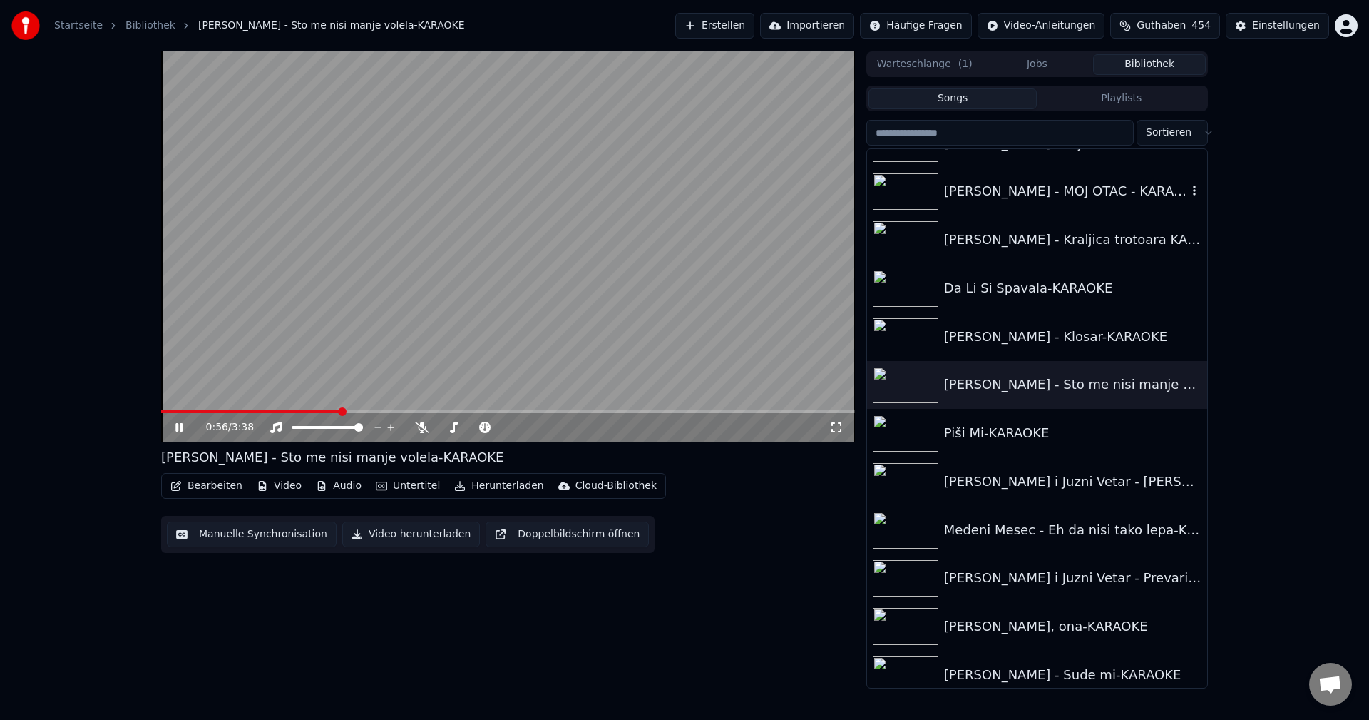
click at [914, 195] on img at bounding box center [906, 191] width 66 height 37
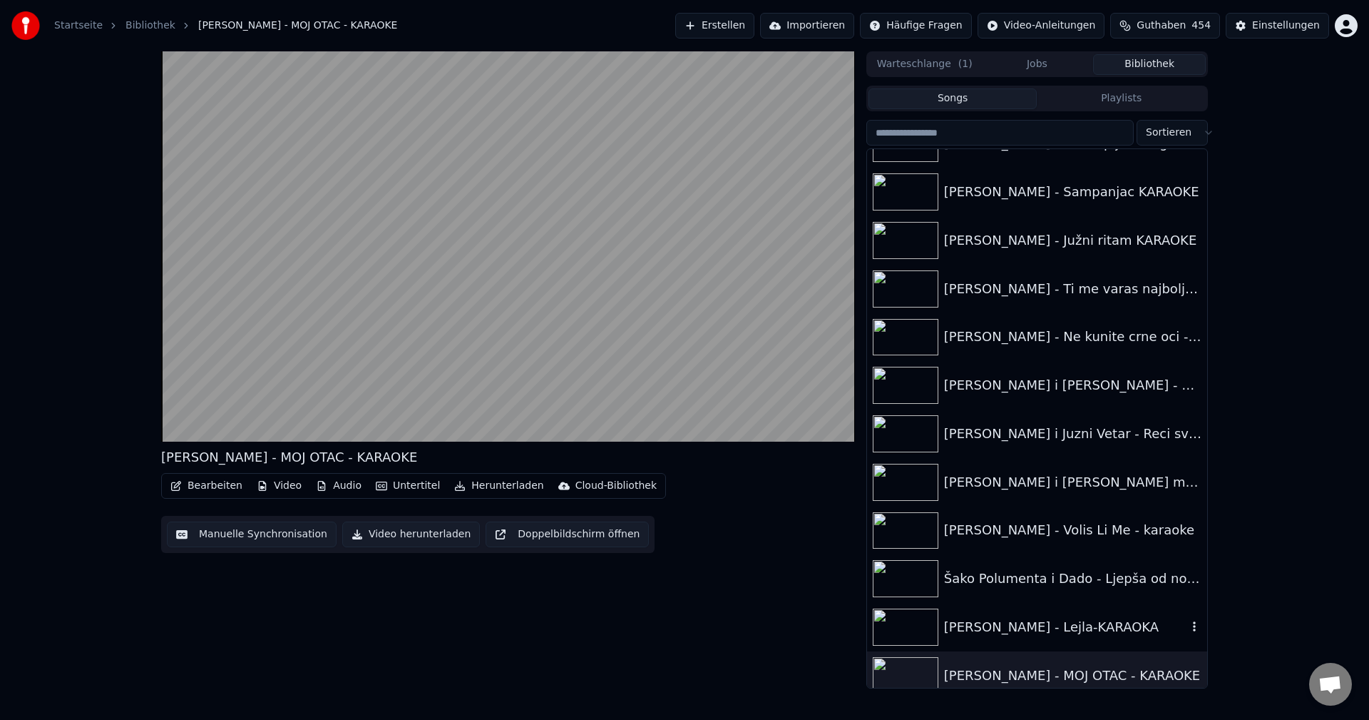
scroll to position [16286, 0]
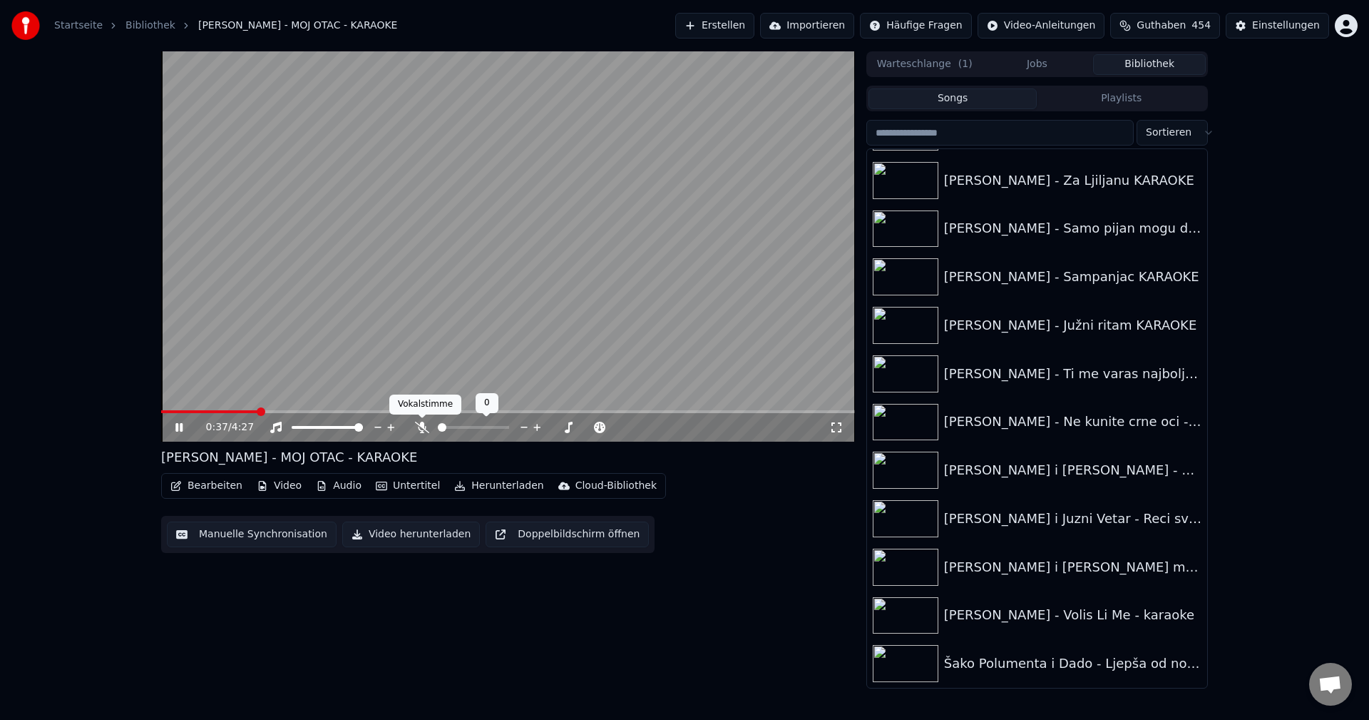
click at [421, 428] on icon at bounding box center [422, 426] width 14 height 11
